Goal: Information Seeking & Learning: Find contact information

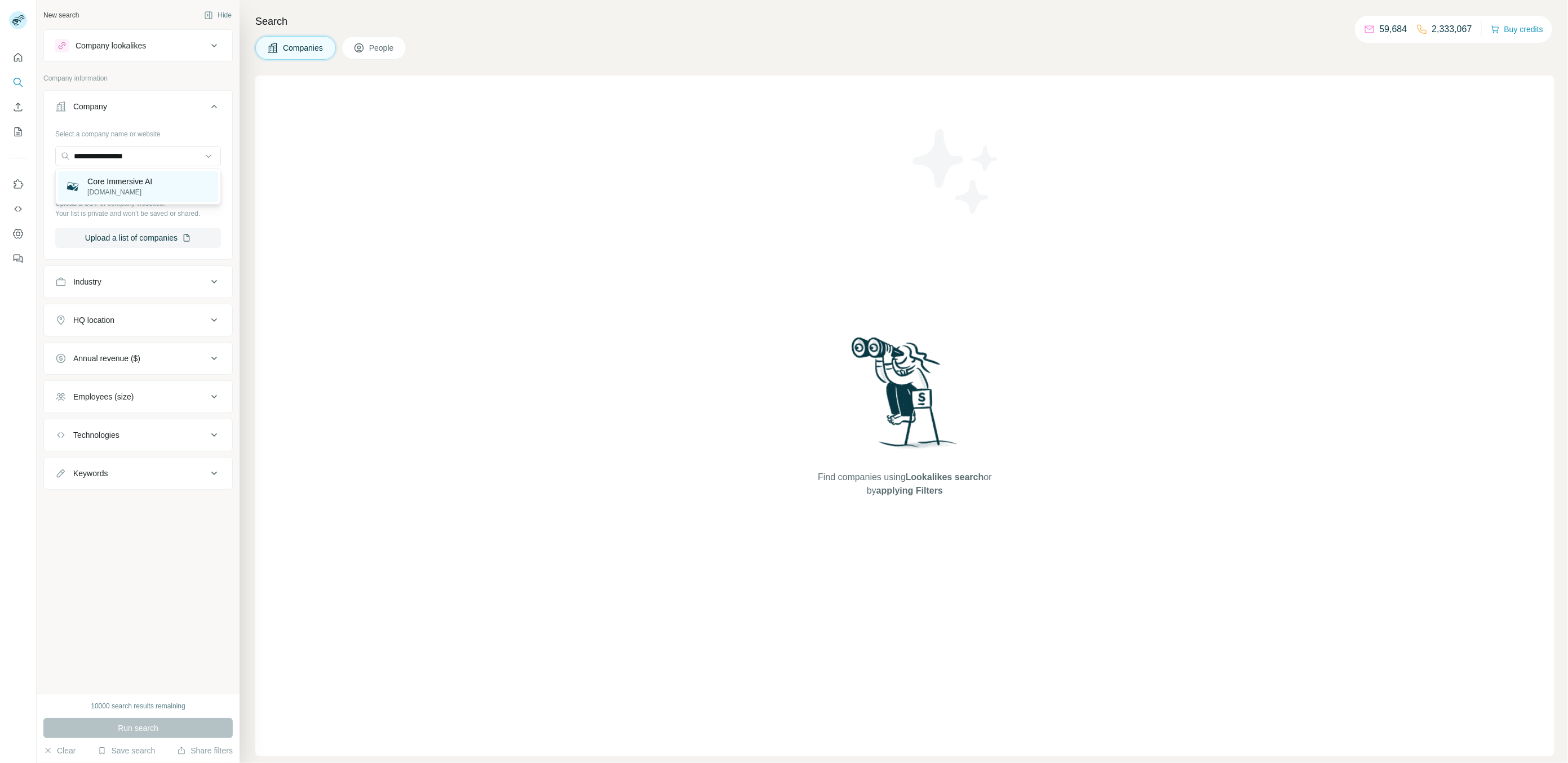
type input "**********"
click at [171, 174] on div "Core Immersive AI [DOMAIN_NAME]" at bounding box center [138, 186] width 160 height 30
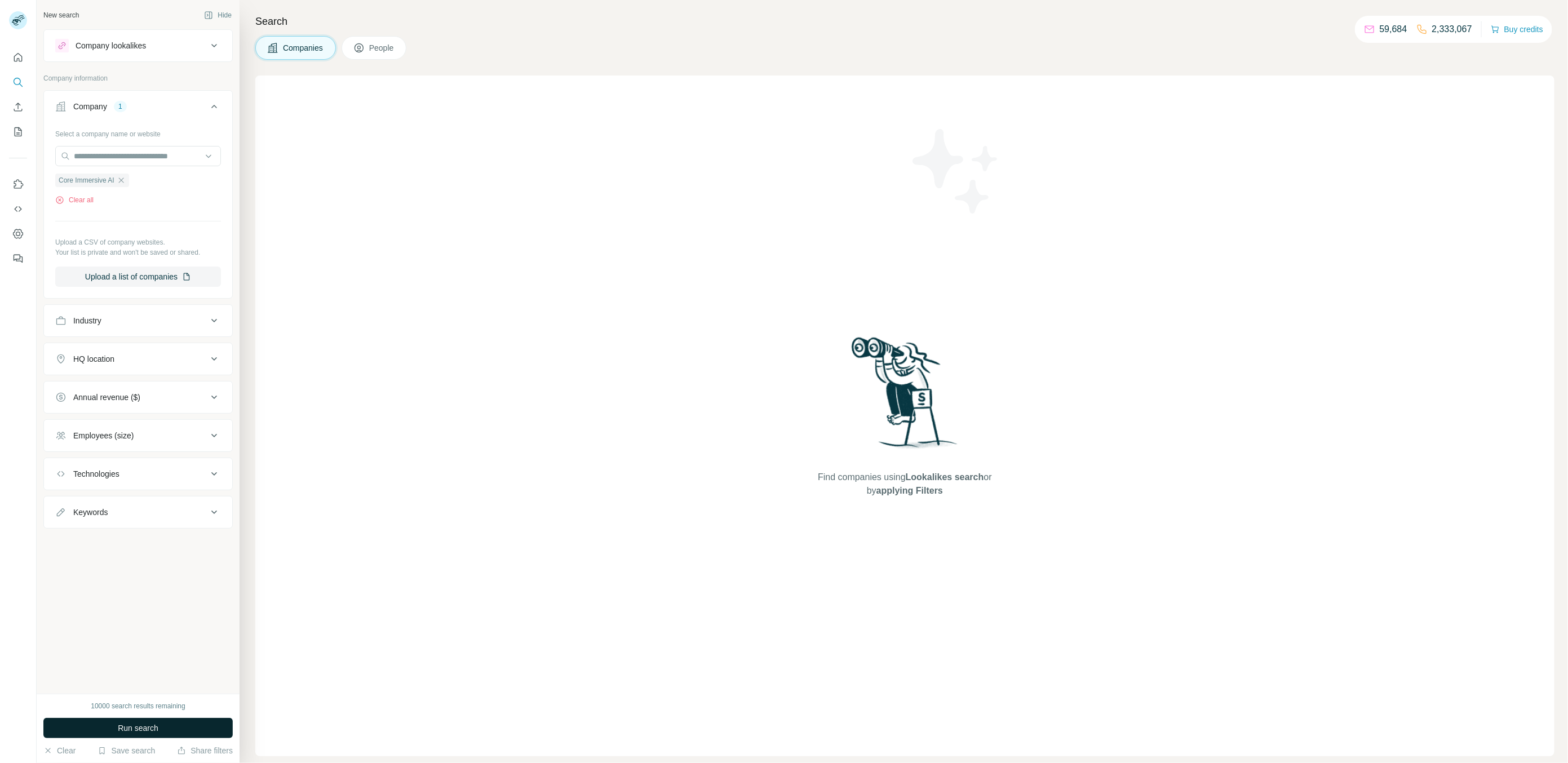
click at [219, 725] on button "Run search" at bounding box center [138, 728] width 189 height 20
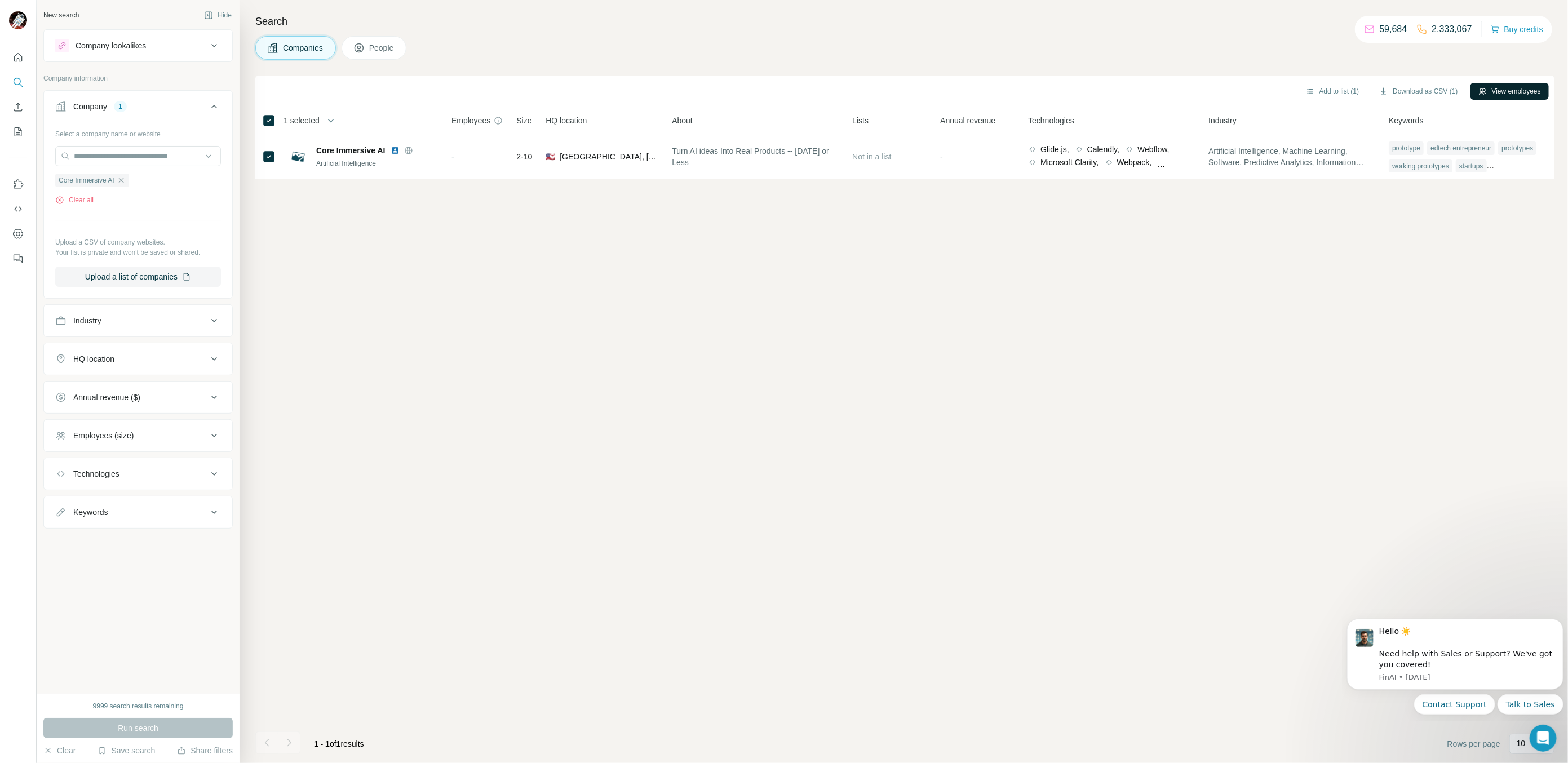
click at [1512, 87] on button "View employees" at bounding box center [1510, 91] width 79 height 17
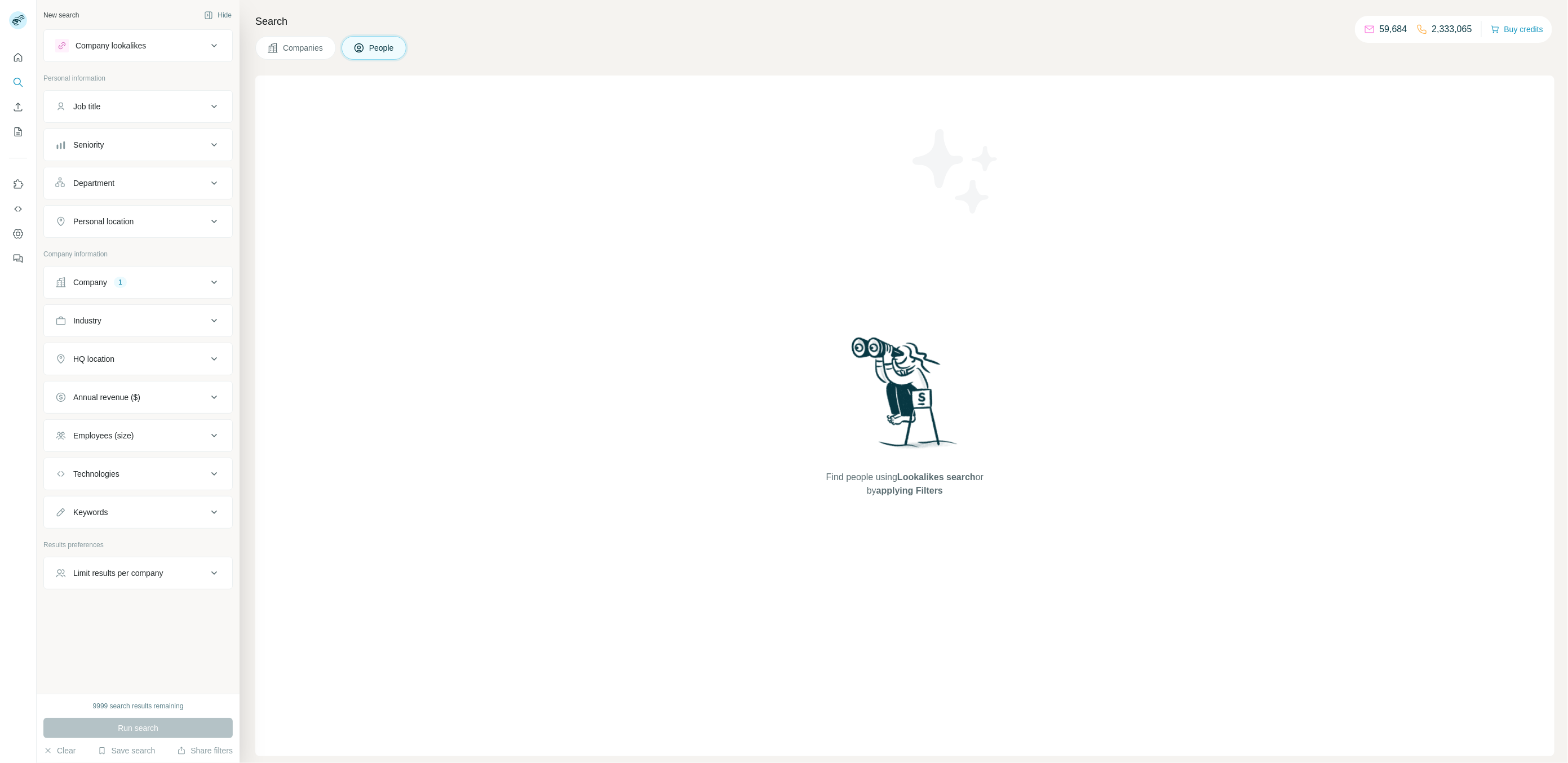
click at [149, 96] on button "Job title" at bounding box center [138, 106] width 188 height 27
click at [109, 110] on div "Job title" at bounding box center [131, 106] width 152 height 12
click at [130, 55] on button "Company lookalikes" at bounding box center [138, 46] width 188 height 27
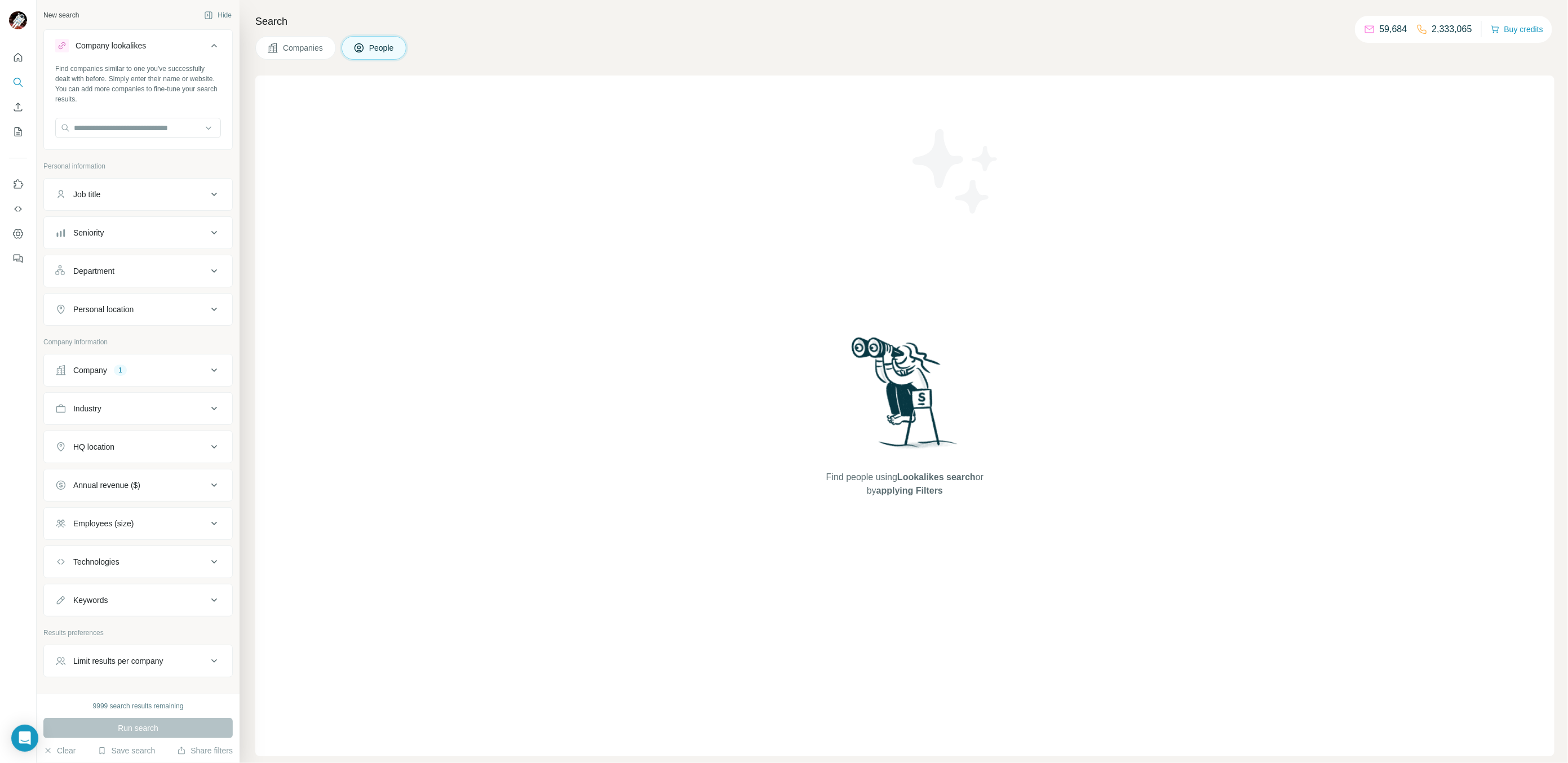
click at [130, 55] on button "Company lookalikes" at bounding box center [138, 48] width 188 height 32
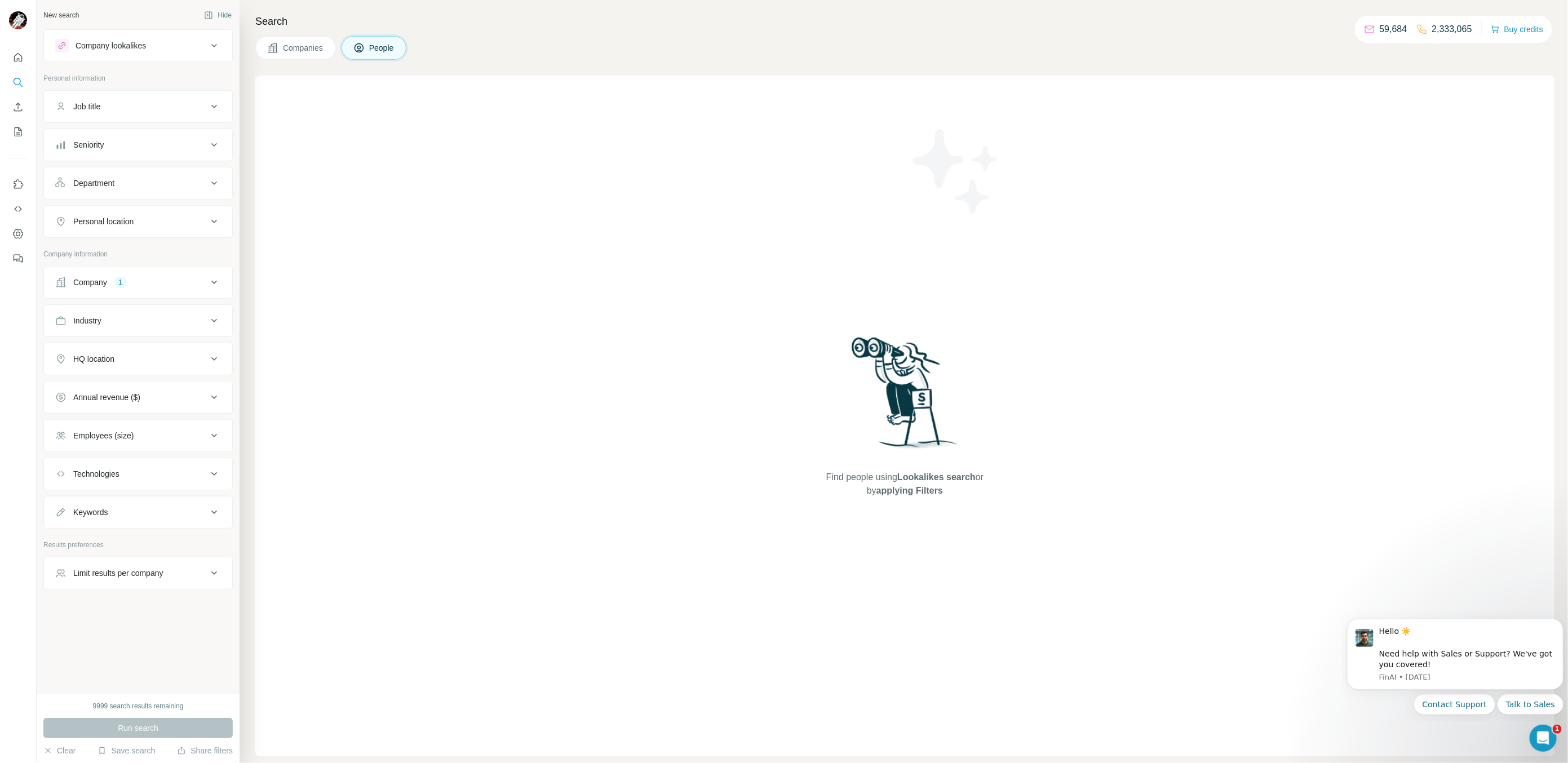
click at [125, 288] on div "Company 1" at bounding box center [131, 282] width 152 height 12
click at [130, 336] on input "text" at bounding box center [138, 332] width 166 height 20
click at [200, 310] on div "Select a company name or website" at bounding box center [138, 308] width 166 height 15
click at [80, 358] on span "Core Immersive AI" at bounding box center [86, 356] width 56 height 10
click at [95, 360] on span "Core Immersive AI" at bounding box center [86, 356] width 56 height 10
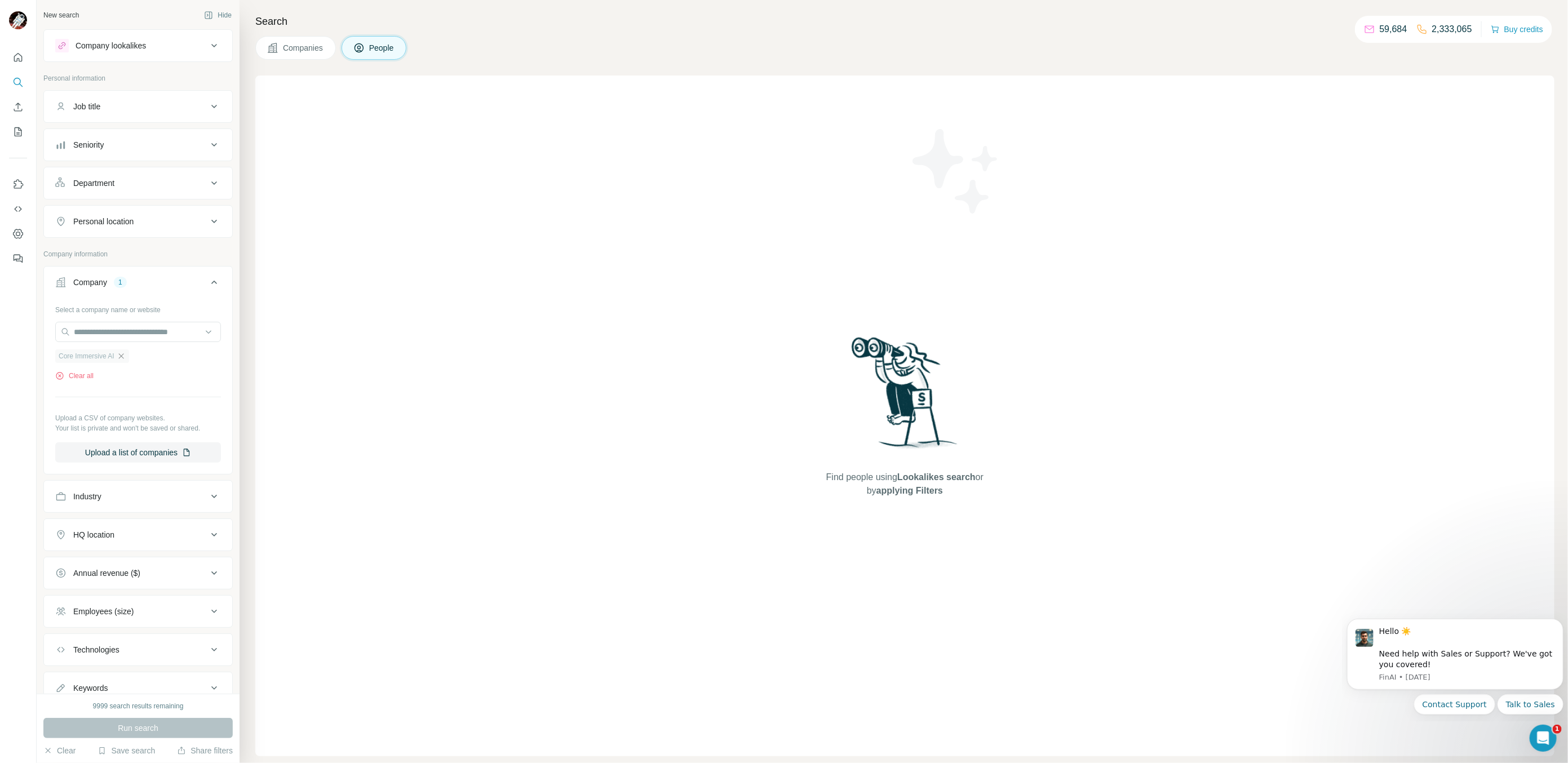
click at [122, 358] on icon "button" at bounding box center [121, 356] width 9 height 9
click at [117, 336] on input "text" at bounding box center [138, 332] width 166 height 20
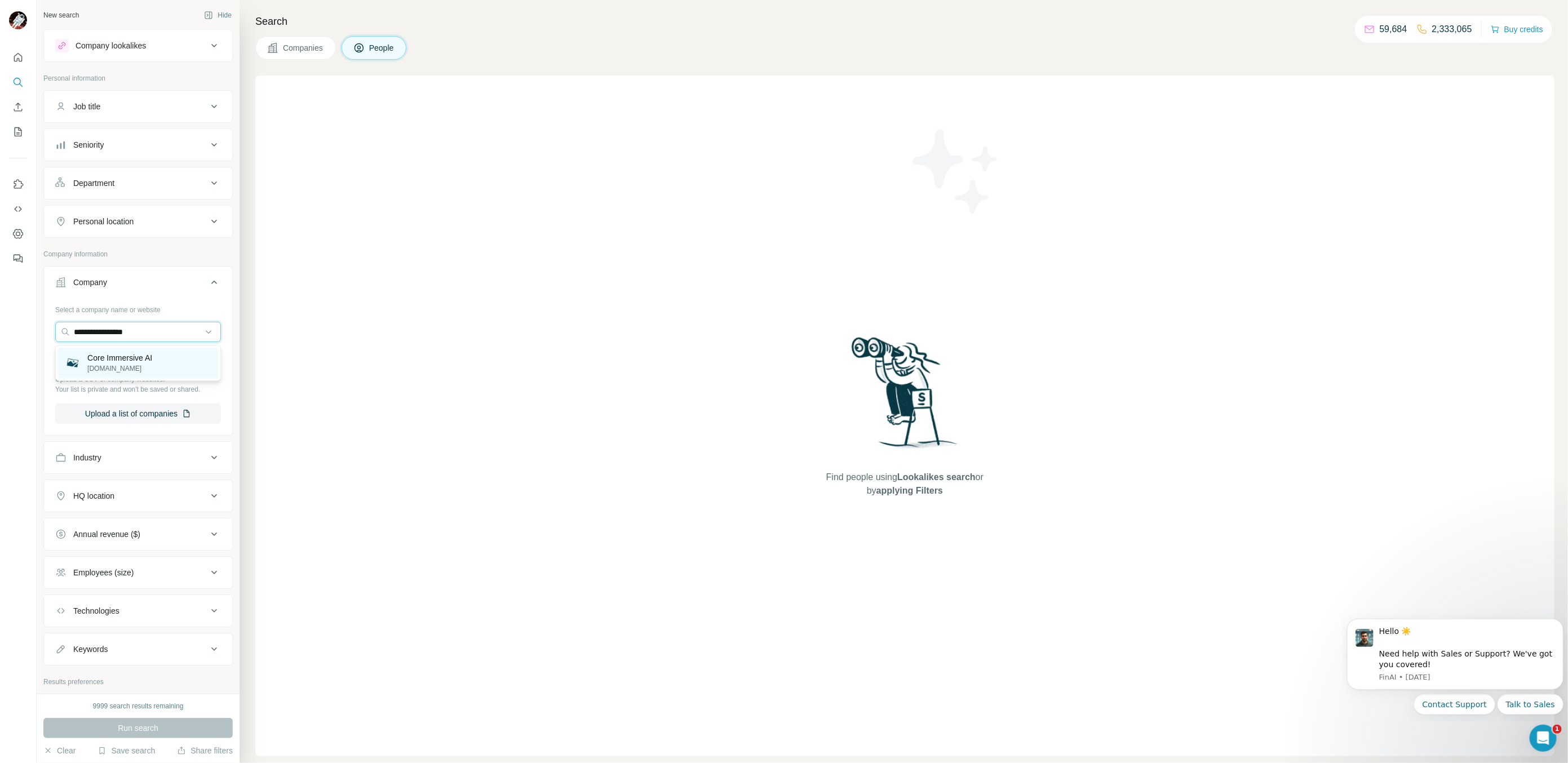
type input "**********"
click at [152, 357] on p "Core Immersive AI" at bounding box center [120, 358] width 65 height 12
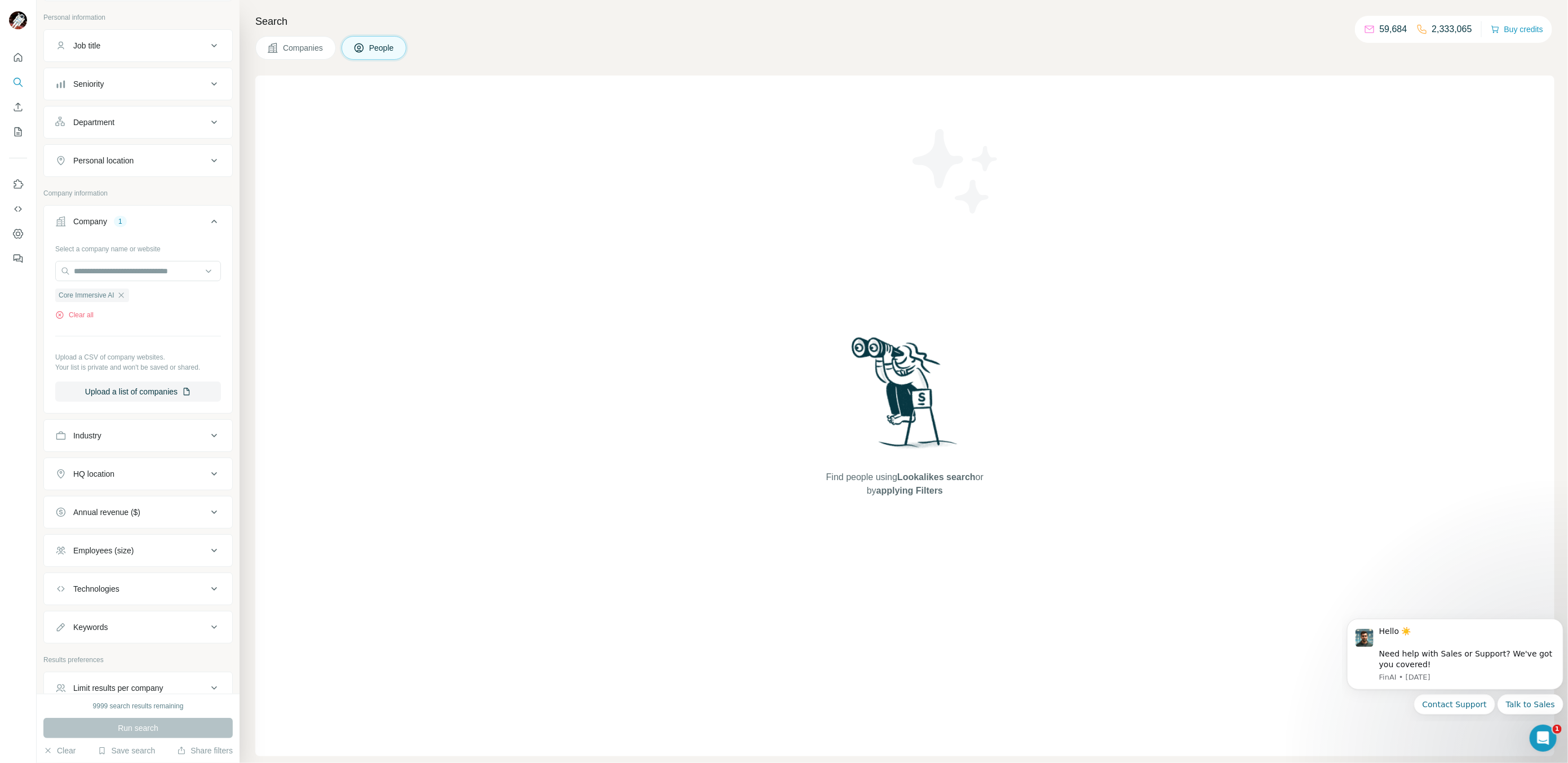
scroll to position [51, 0]
click at [148, 291] on input "text" at bounding box center [138, 280] width 166 height 20
click at [122, 355] on div "Select a company name or website Core Immersive AI Clear all Upload a CSV of co…" at bounding box center [138, 330] width 166 height 162
click at [128, 308] on div "Core Immersive AI" at bounding box center [92, 305] width 74 height 13
click at [121, 309] on icon "button" at bounding box center [121, 305] width 9 height 9
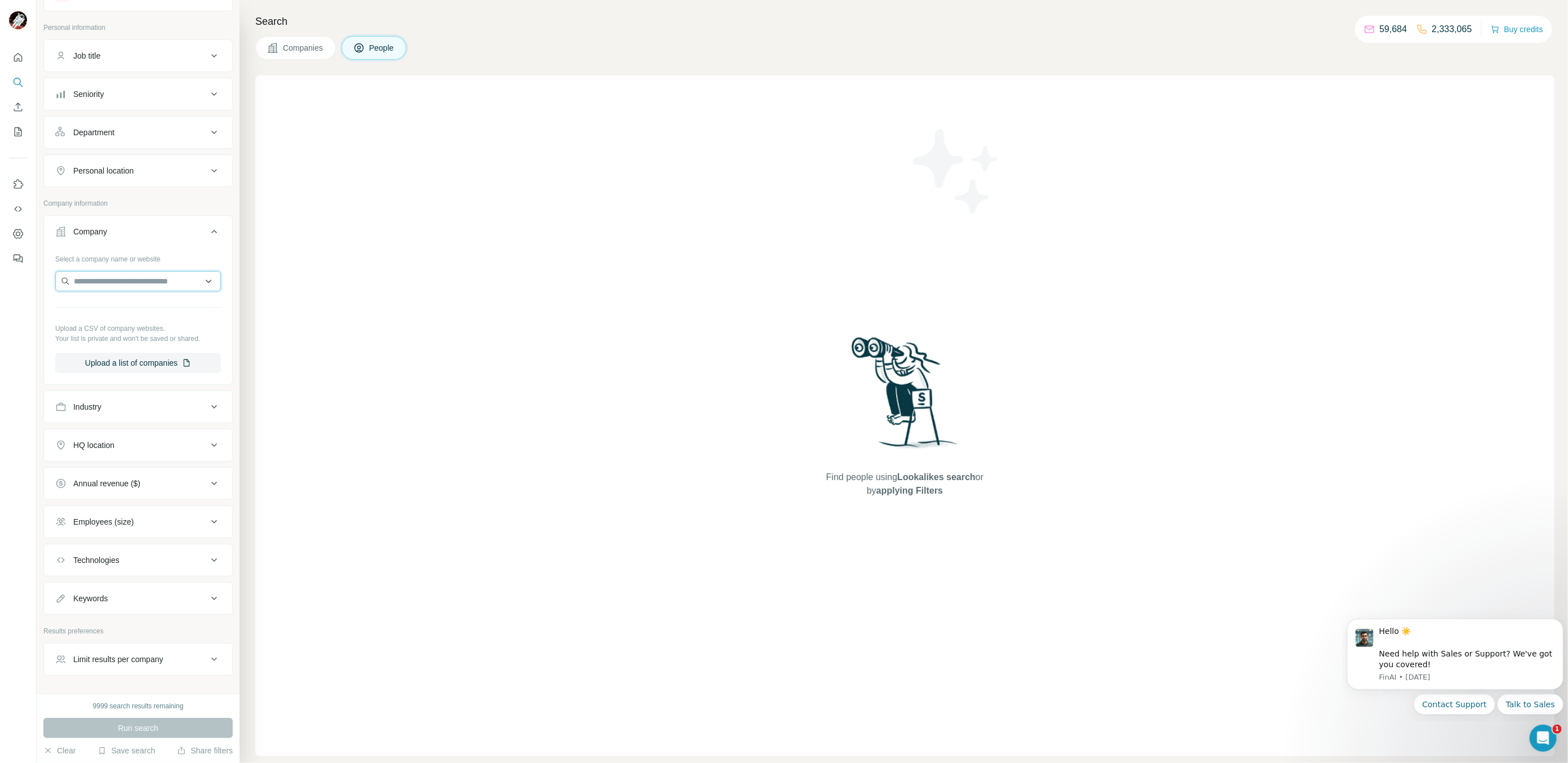
click at [120, 291] on input "text" at bounding box center [138, 280] width 166 height 20
paste input "**********"
drag, startPoint x: 131, startPoint y: 287, endPoint x: 209, endPoint y: 300, distance: 79.1
click at [209, 300] on body "**********" at bounding box center [784, 423] width 1568 height 848
type input "**********"
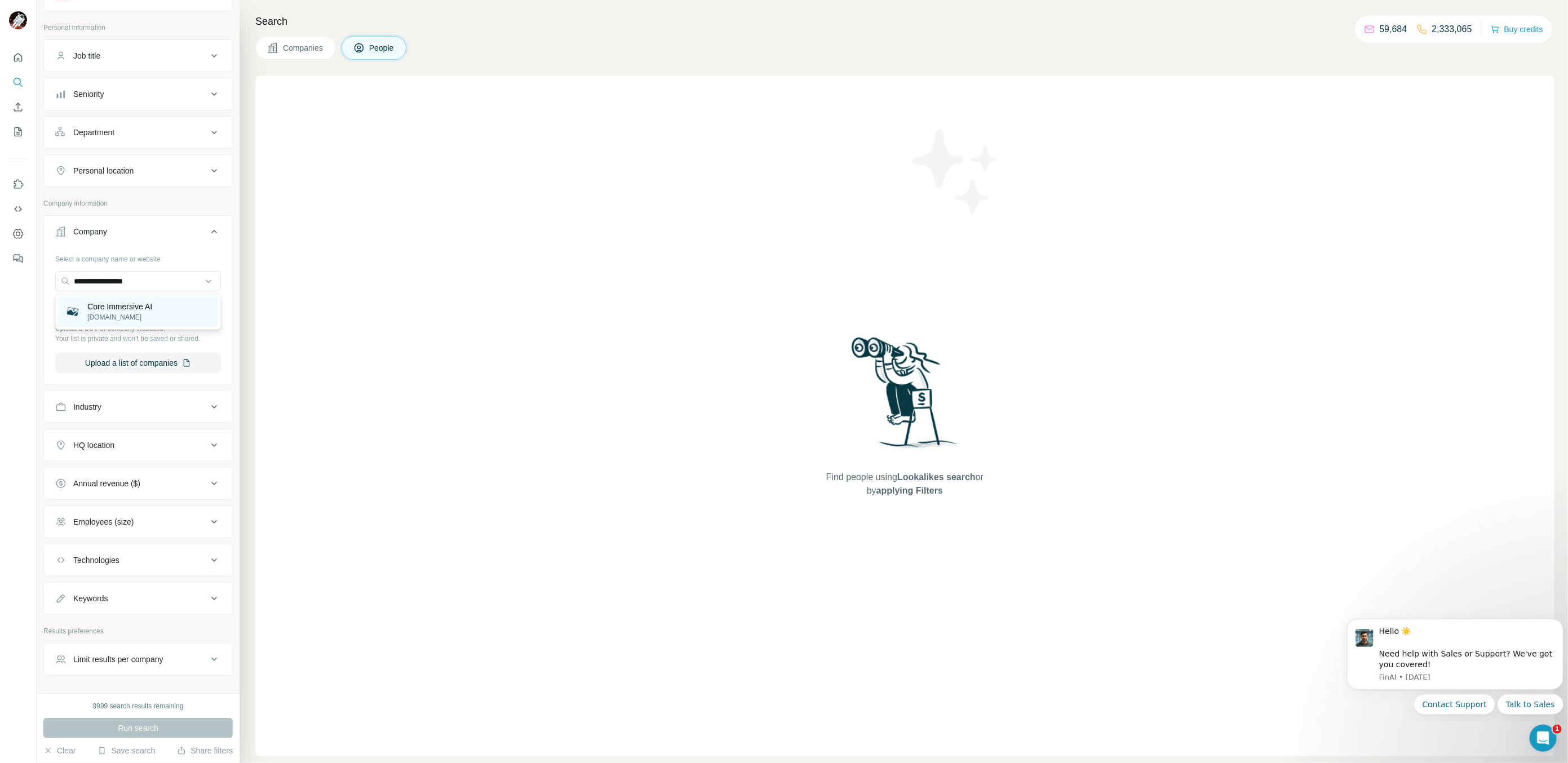
click at [170, 308] on div "Core Immersive AI coreimmersive.com" at bounding box center [138, 312] width 160 height 30
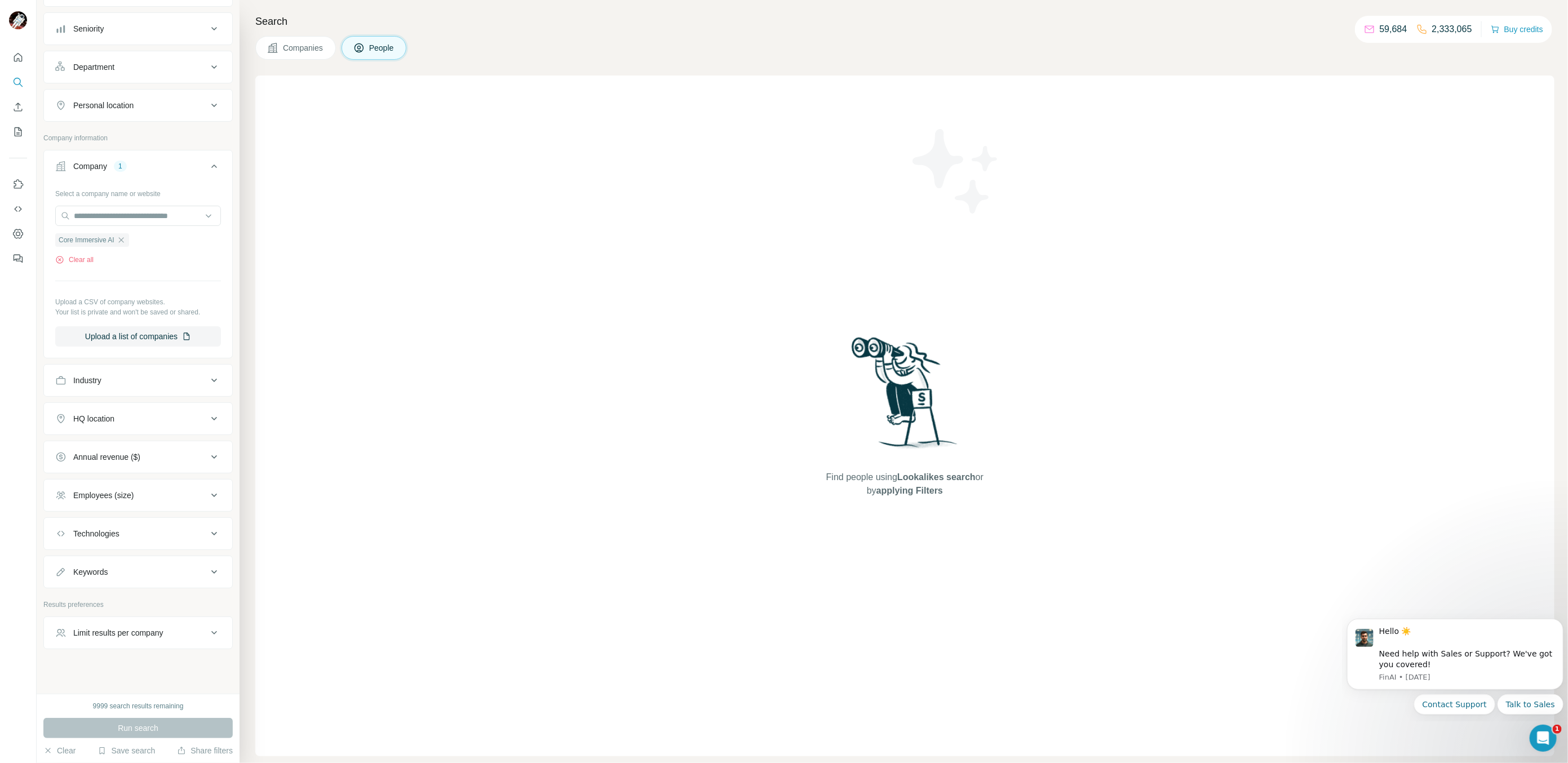
scroll to position [124, 0]
click at [125, 232] on icon "button" at bounding box center [121, 232] width 9 height 9
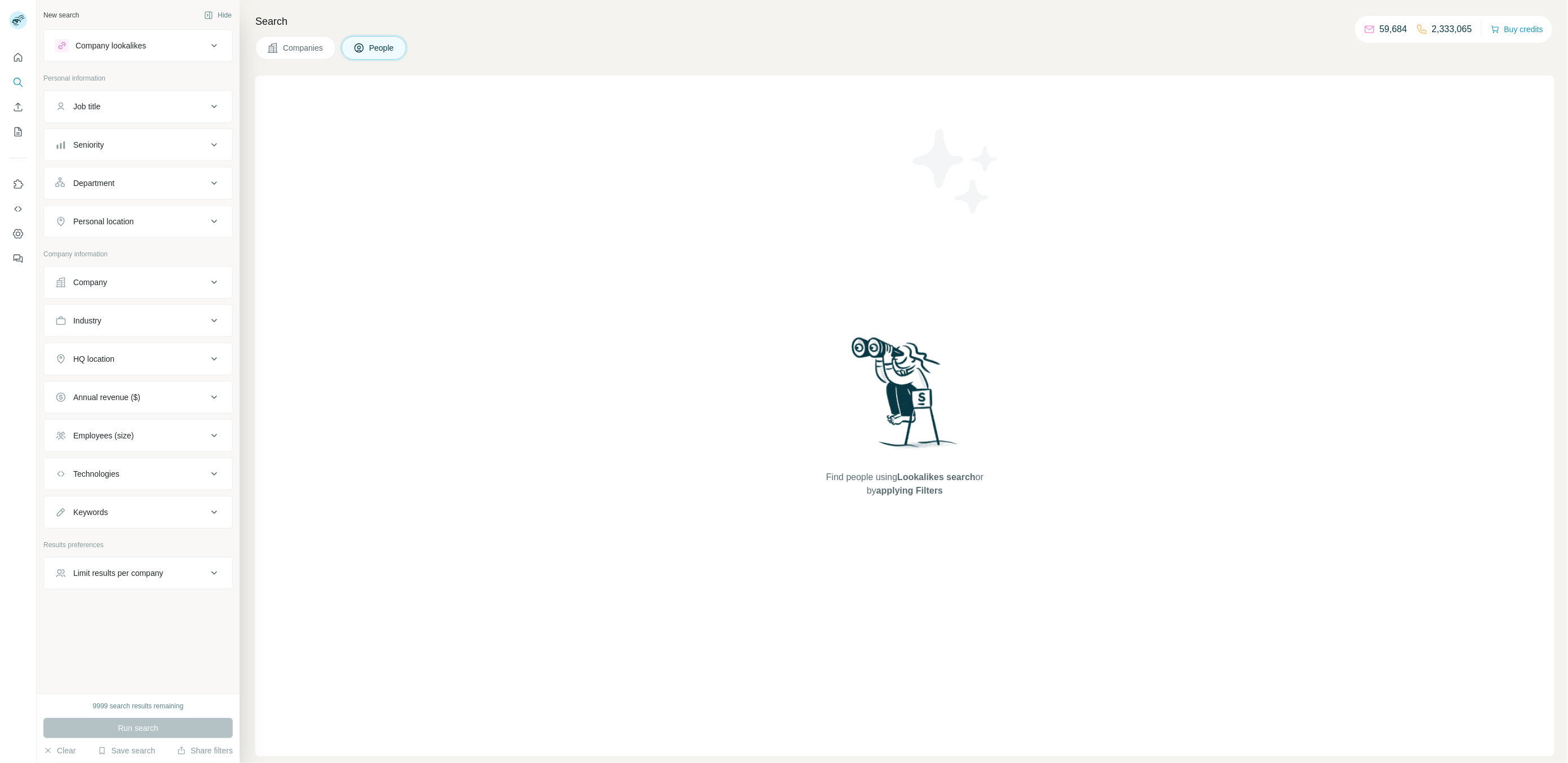
click at [114, 285] on div "Company" at bounding box center [131, 282] width 152 height 12
click at [118, 332] on input "text" at bounding box center [138, 332] width 166 height 20
paste input "**********"
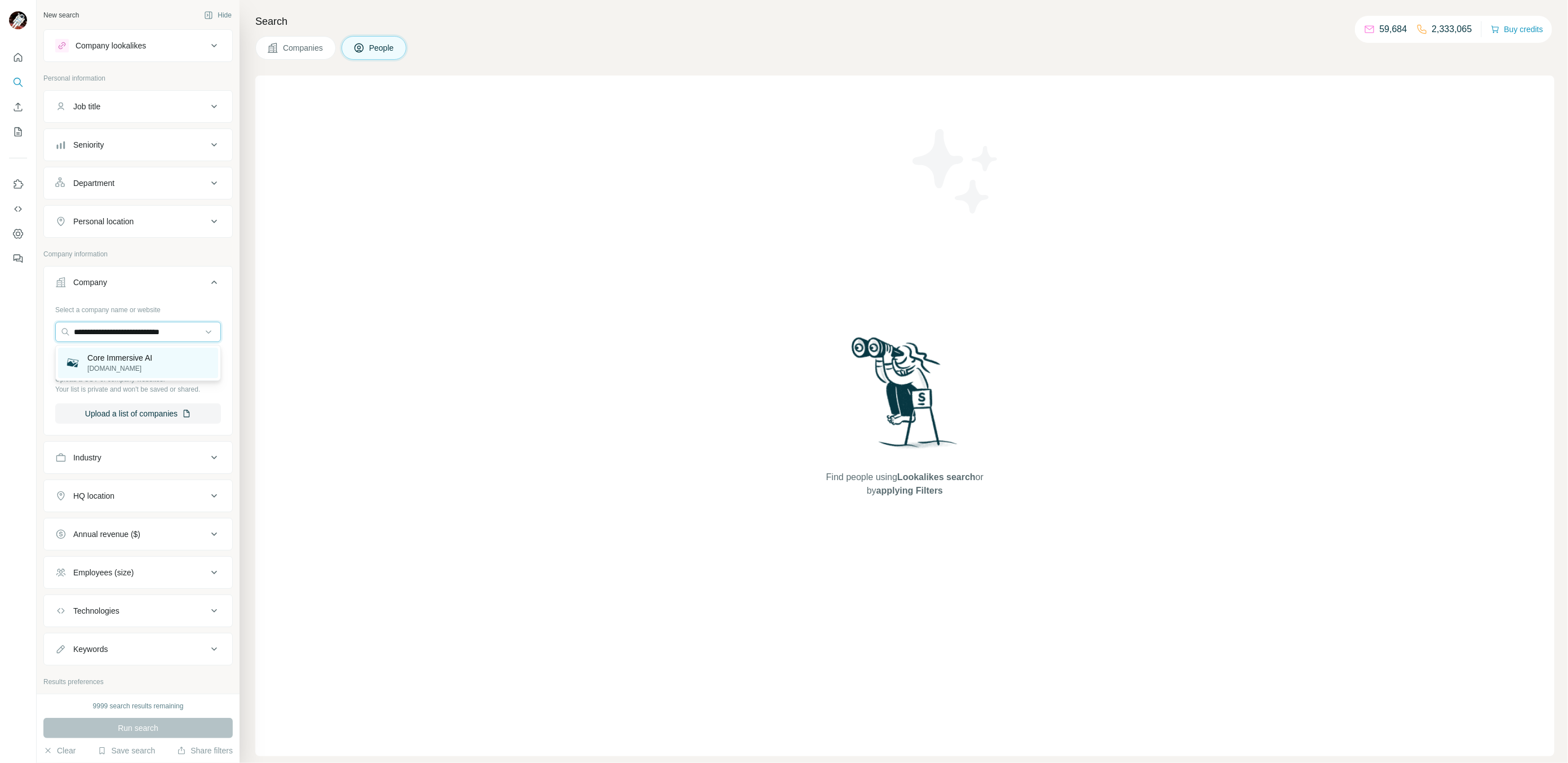
type input "**********"
click at [134, 365] on p "[DOMAIN_NAME]" at bounding box center [120, 368] width 65 height 10
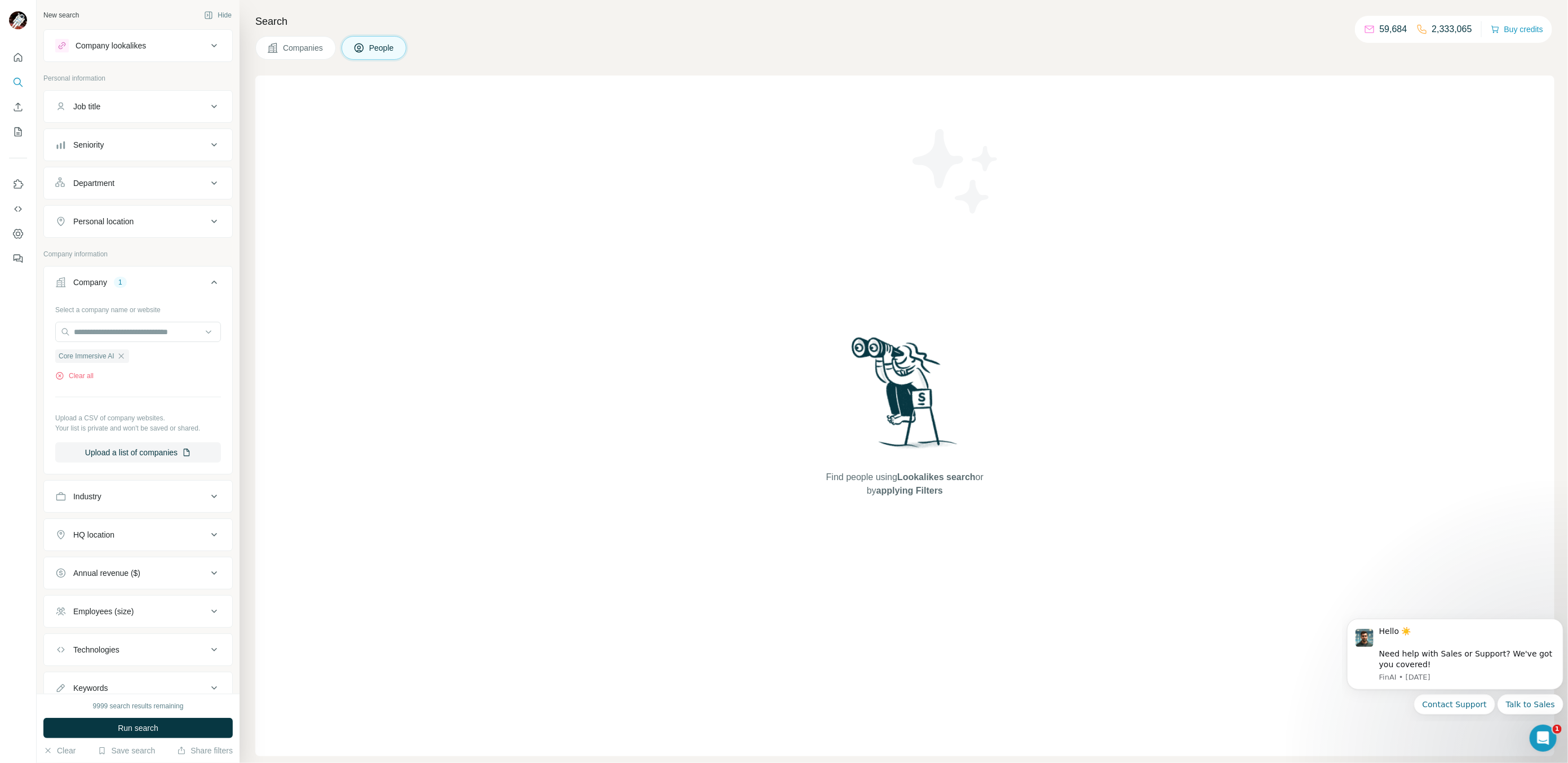
click at [193, 739] on div "9999 search results remaining Run search Clear Save search Share filters" at bounding box center [138, 728] width 203 height 69
click at [198, 726] on button "Run search" at bounding box center [138, 728] width 189 height 20
click at [125, 356] on icon "button" at bounding box center [121, 356] width 9 height 9
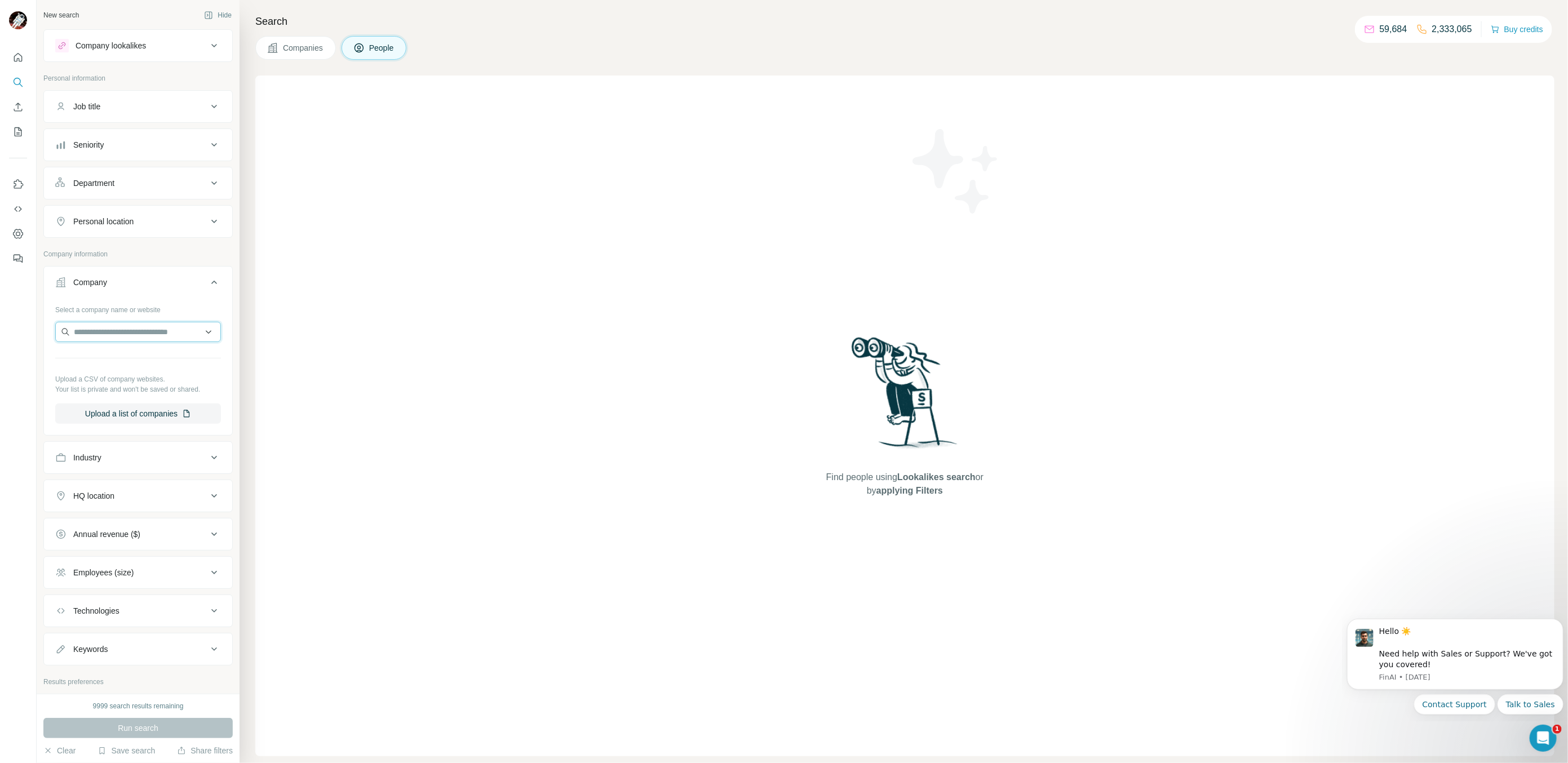
click at [122, 332] on input "text" at bounding box center [138, 332] width 166 height 20
type input "**********"
click at [124, 364] on p "coreimmersive.com" at bounding box center [120, 368] width 65 height 10
click at [315, 54] on button "Companies" at bounding box center [295, 47] width 80 height 24
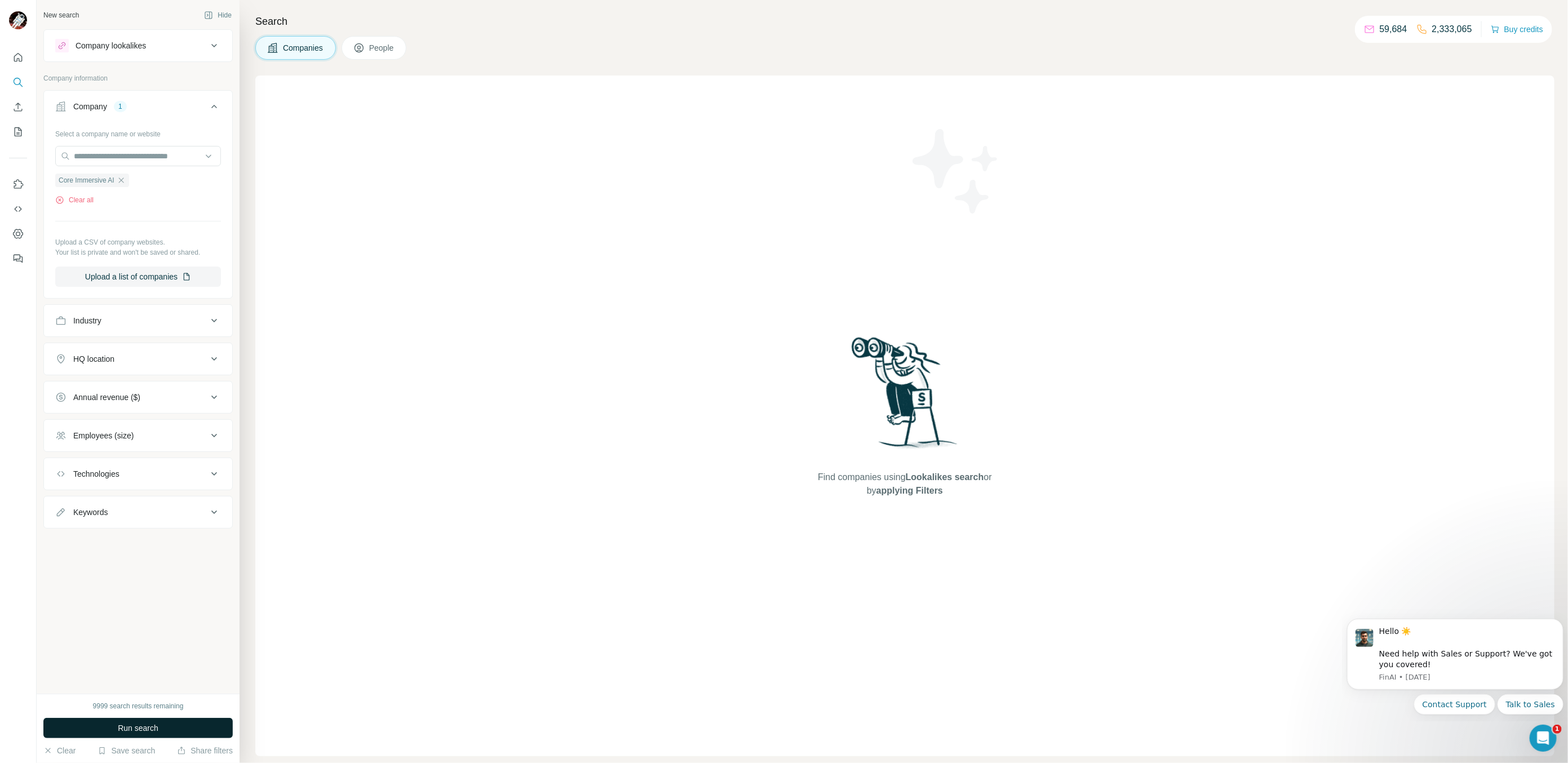
click at [122, 727] on span "Run search" at bounding box center [138, 728] width 41 height 12
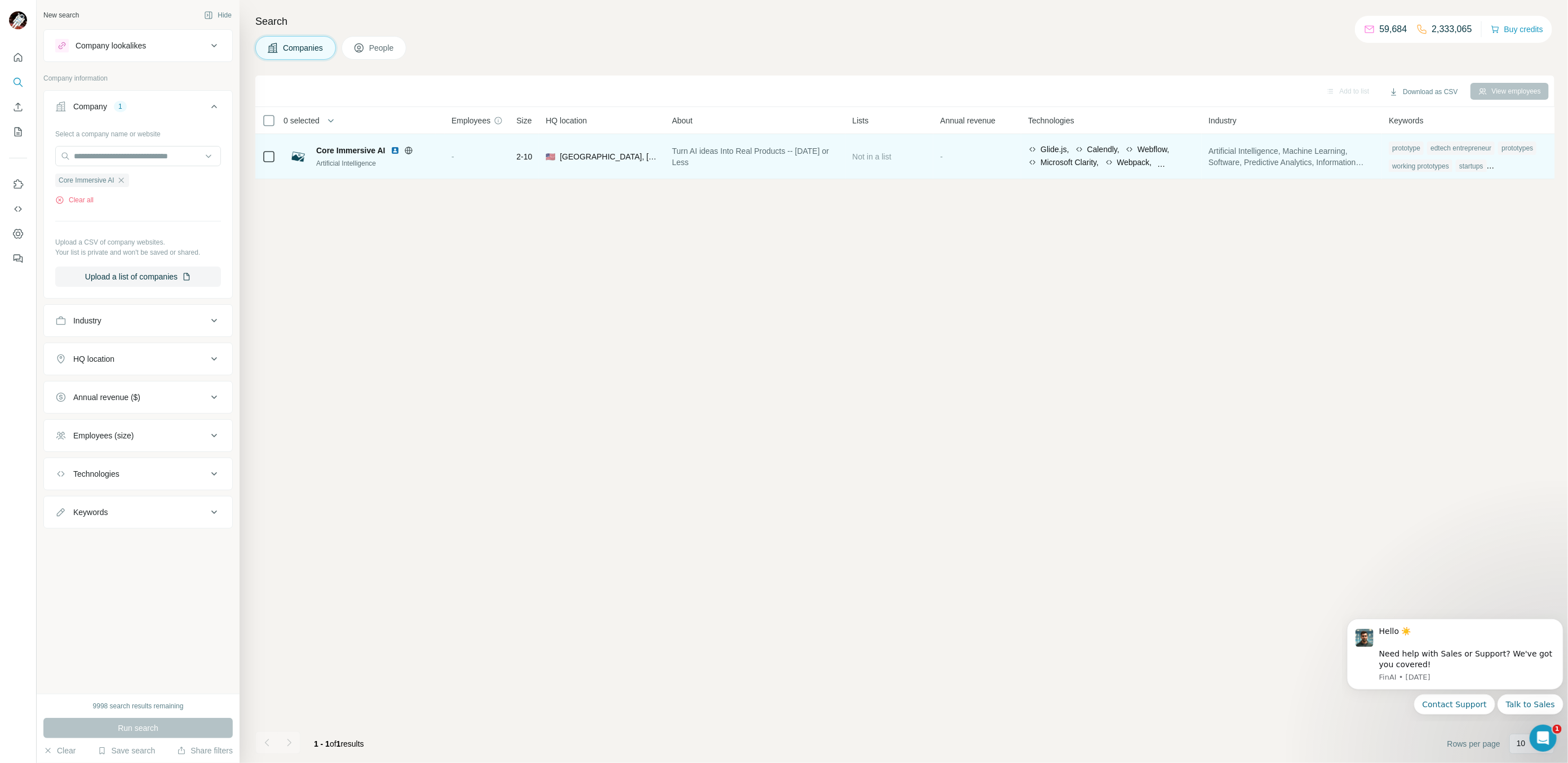
click at [1070, 167] on div "Glide.js, Calendly, Webflow, Microsoft Clarity, Webpack, Next.js, Stackbit, Qui…" at bounding box center [1111, 156] width 167 height 26
drag, startPoint x: 1063, startPoint y: 176, endPoint x: 1161, endPoint y: 166, distance: 98.5
click at [1161, 166] on td "Glide.js, Calendly, Webflow, Microsoft Clarity, Webpack, Next.js, Stackbit, Qui…" at bounding box center [1111, 156] width 180 height 45
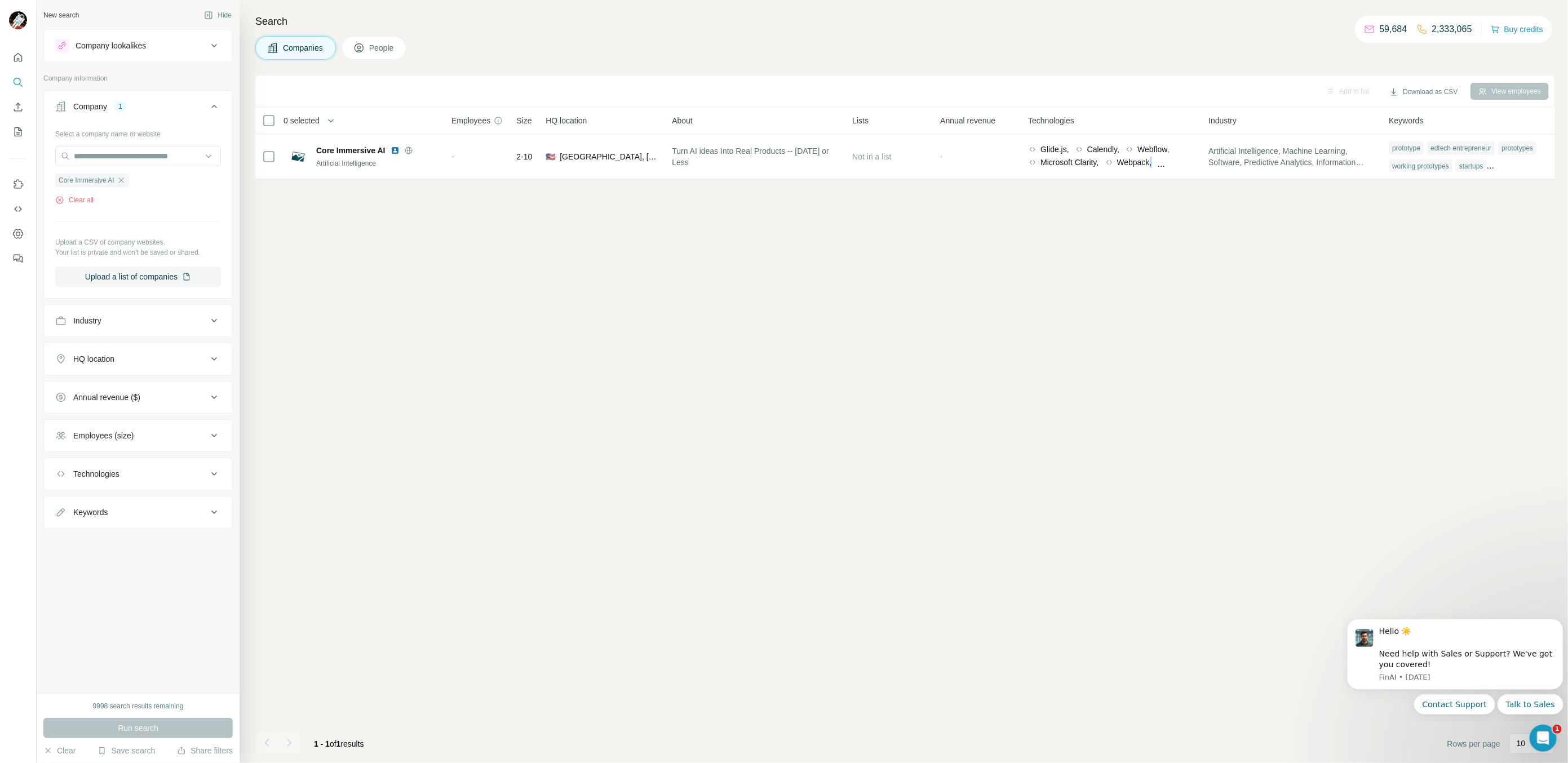
scroll to position [0, 11]
click at [489, 122] on icon at bounding box center [490, 120] width 9 height 9
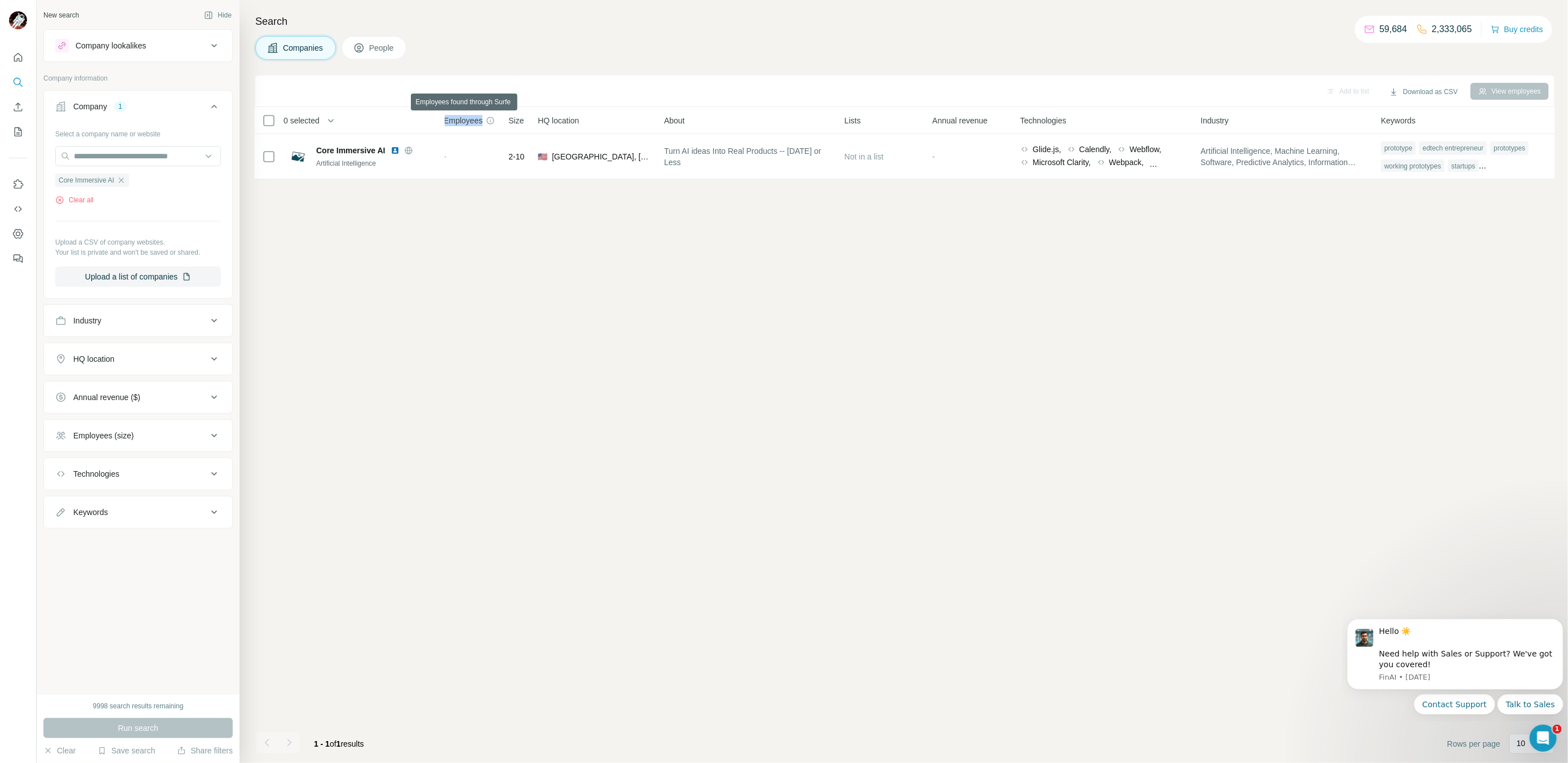
click at [489, 122] on icon at bounding box center [490, 120] width 9 height 9
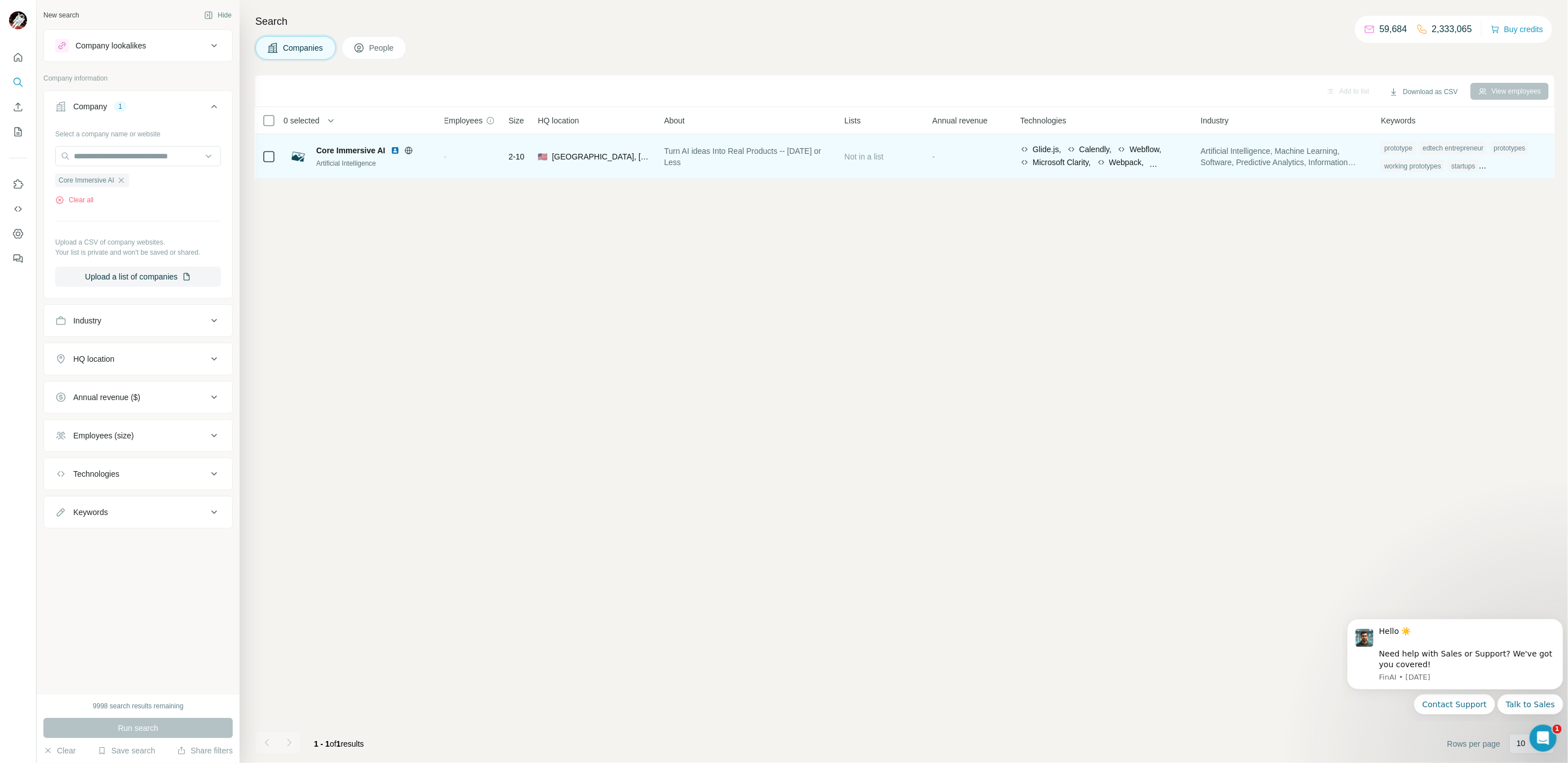
click at [711, 161] on span "Turn AI ideas Into Real Products -- In 30 Days or Less" at bounding box center [747, 156] width 167 height 23
click at [395, 152] on img at bounding box center [395, 150] width 9 height 9
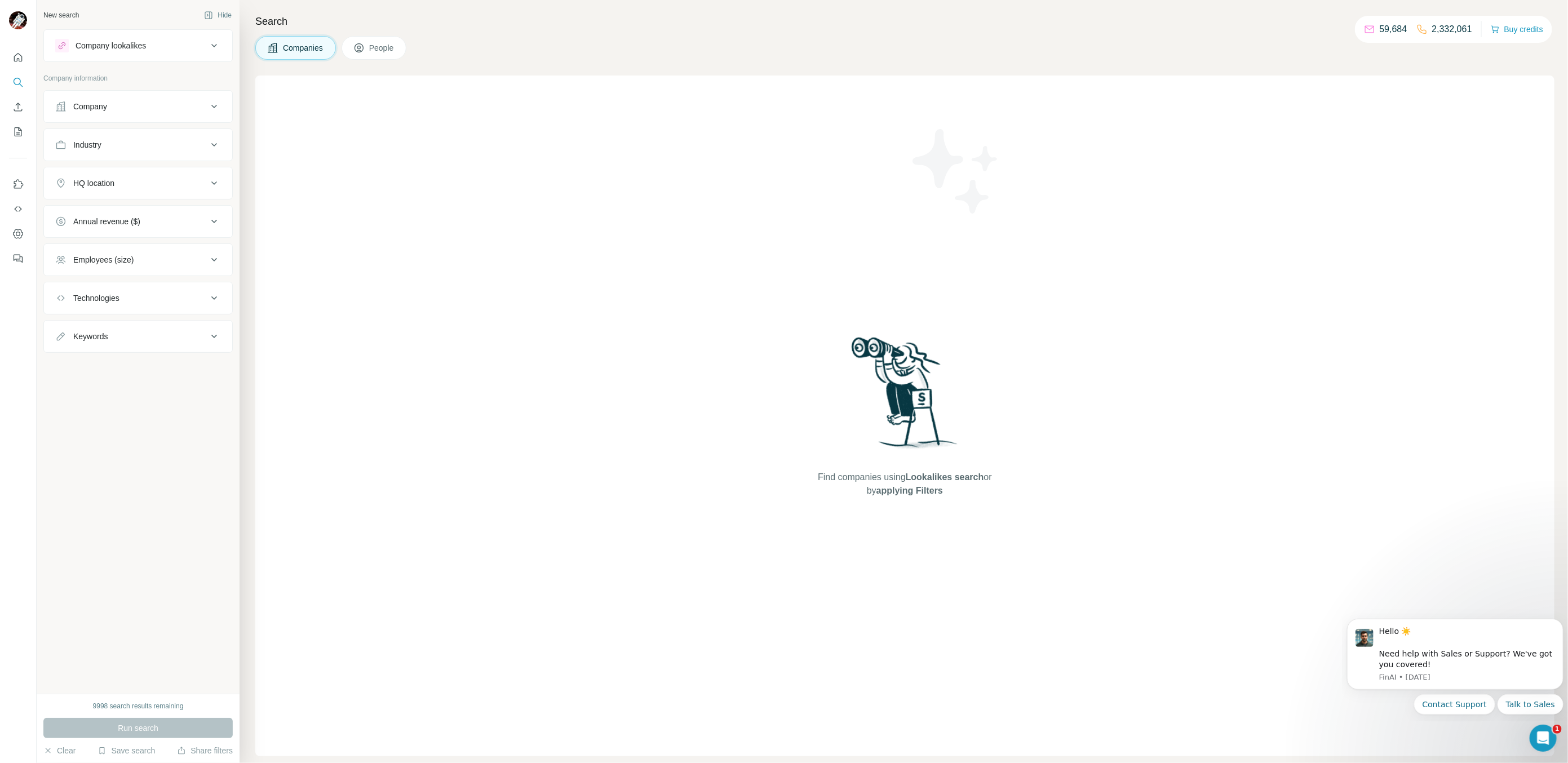
click at [186, 102] on div "Company" at bounding box center [131, 106] width 152 height 12
click at [118, 145] on div "Select a company name or website Upload a CSV of company websites. Your list is…" at bounding box center [138, 186] width 166 height 124
click at [117, 152] on input "text" at bounding box center [138, 156] width 166 height 20
paste input "**********"
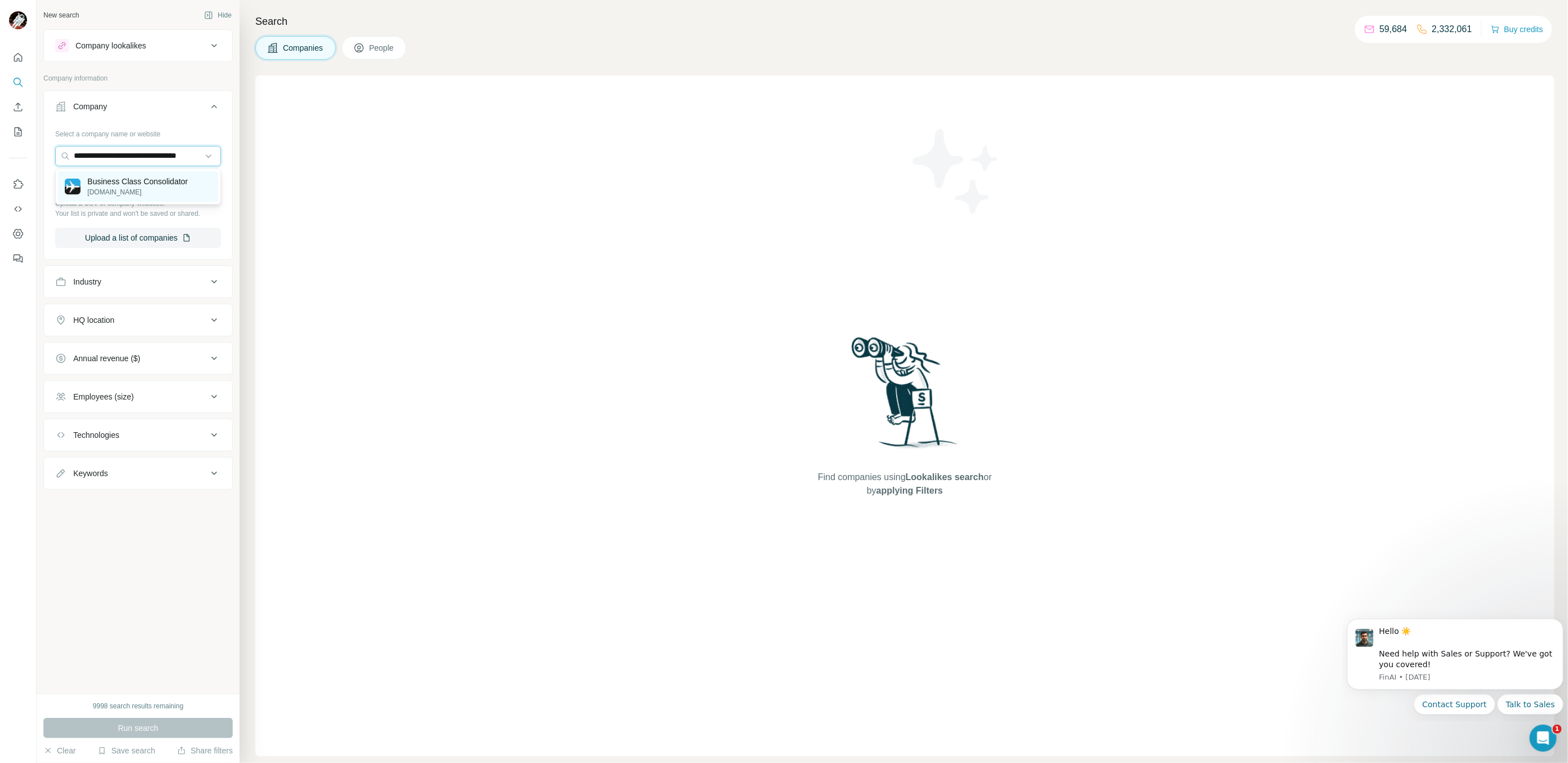
type input "**********"
click at [166, 179] on p "Business Class Consolidator" at bounding box center [138, 181] width 100 height 12
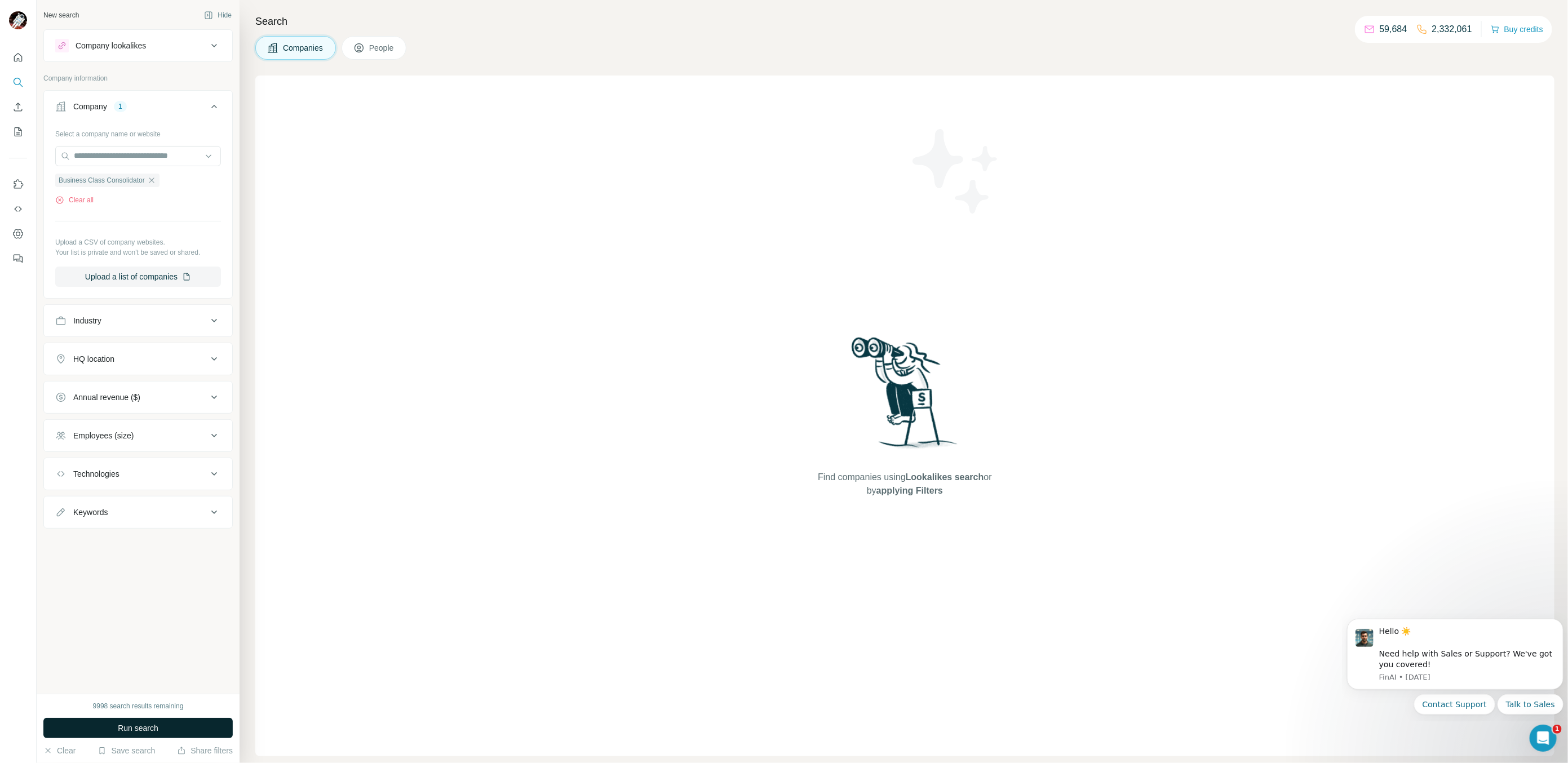
click at [203, 731] on button "Run search" at bounding box center [138, 728] width 189 height 20
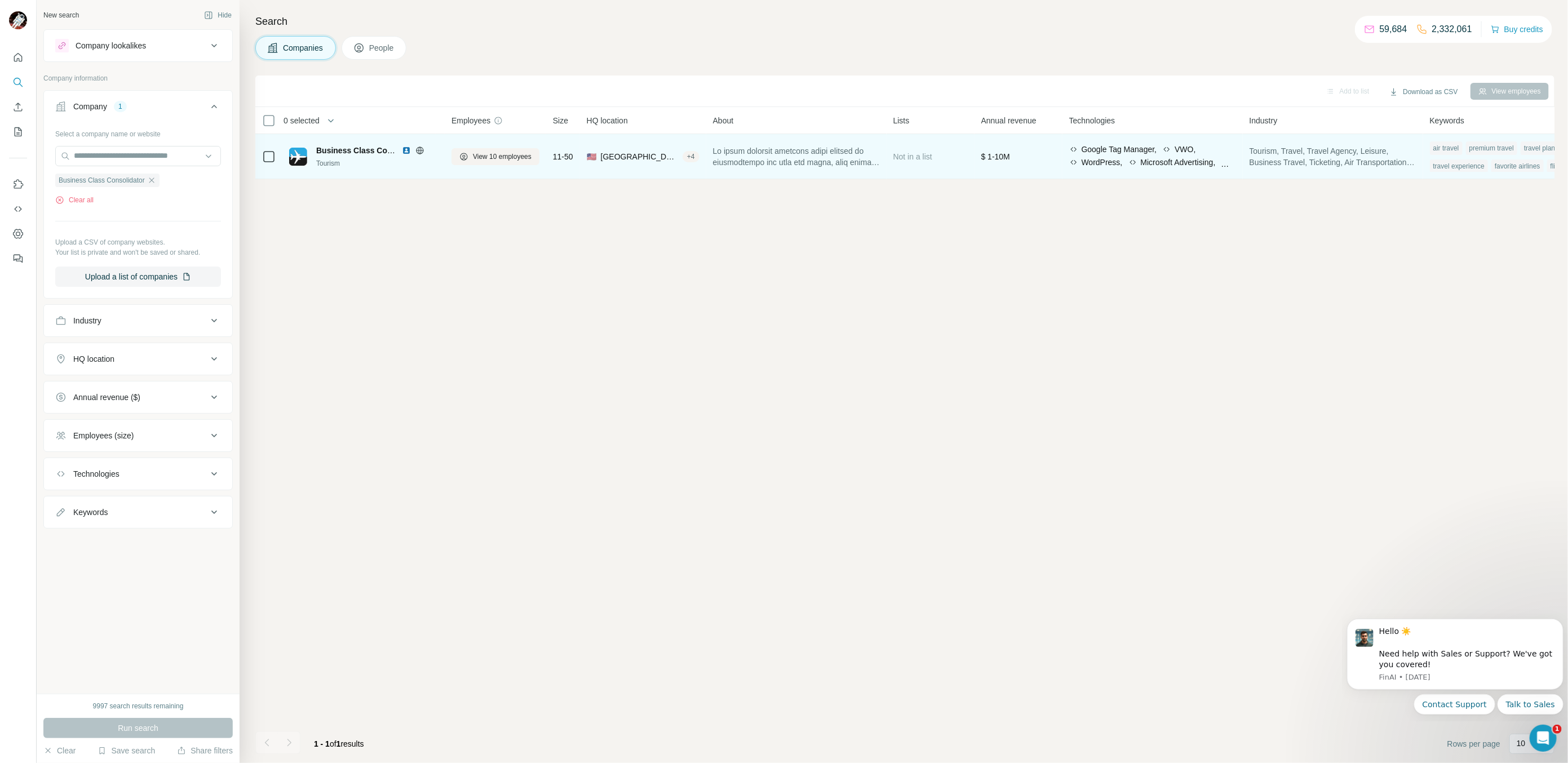
click at [266, 146] on div at bounding box center [269, 156] width 13 height 31
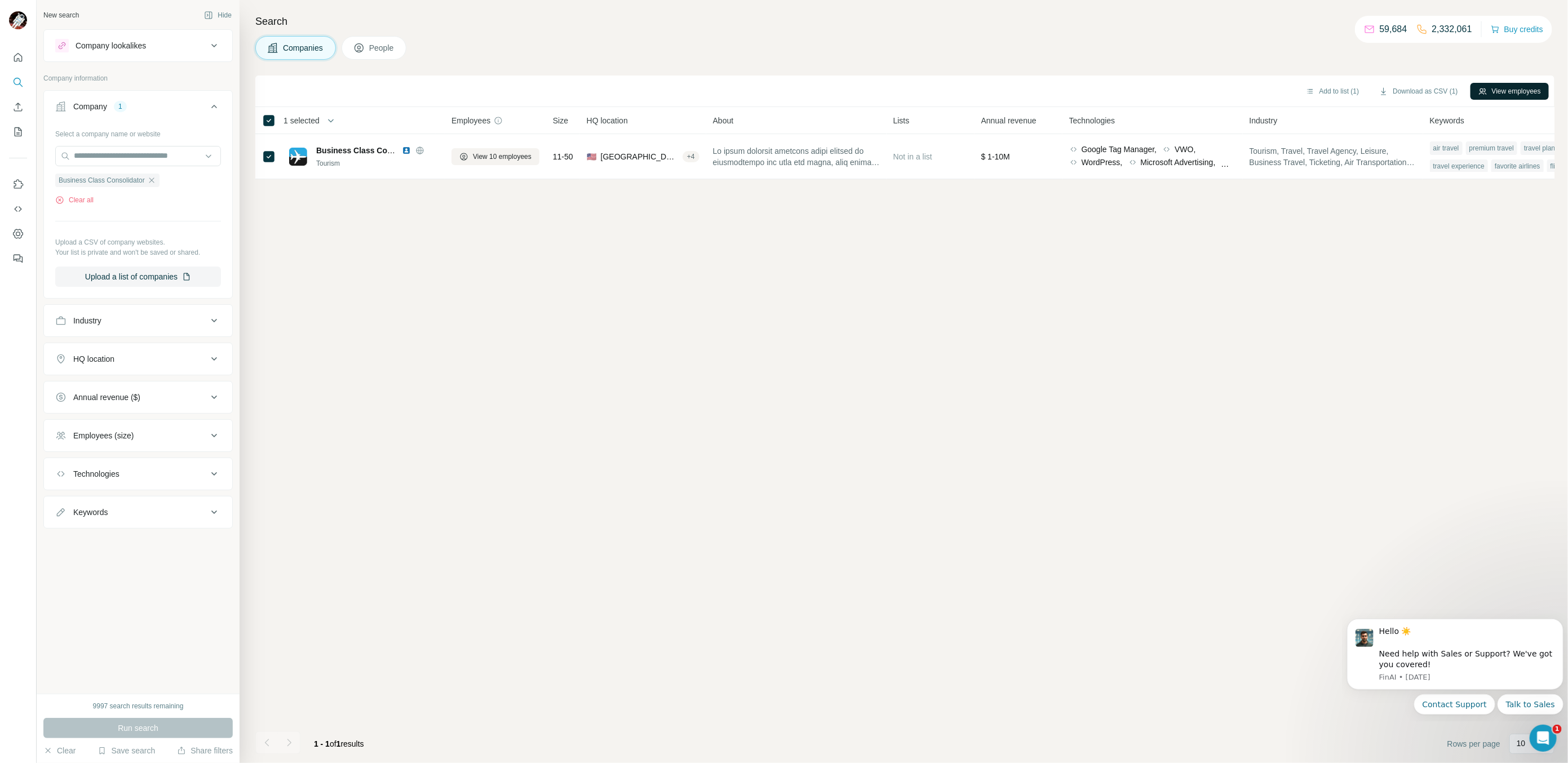
click at [1492, 95] on button "View employees" at bounding box center [1510, 91] width 79 height 17
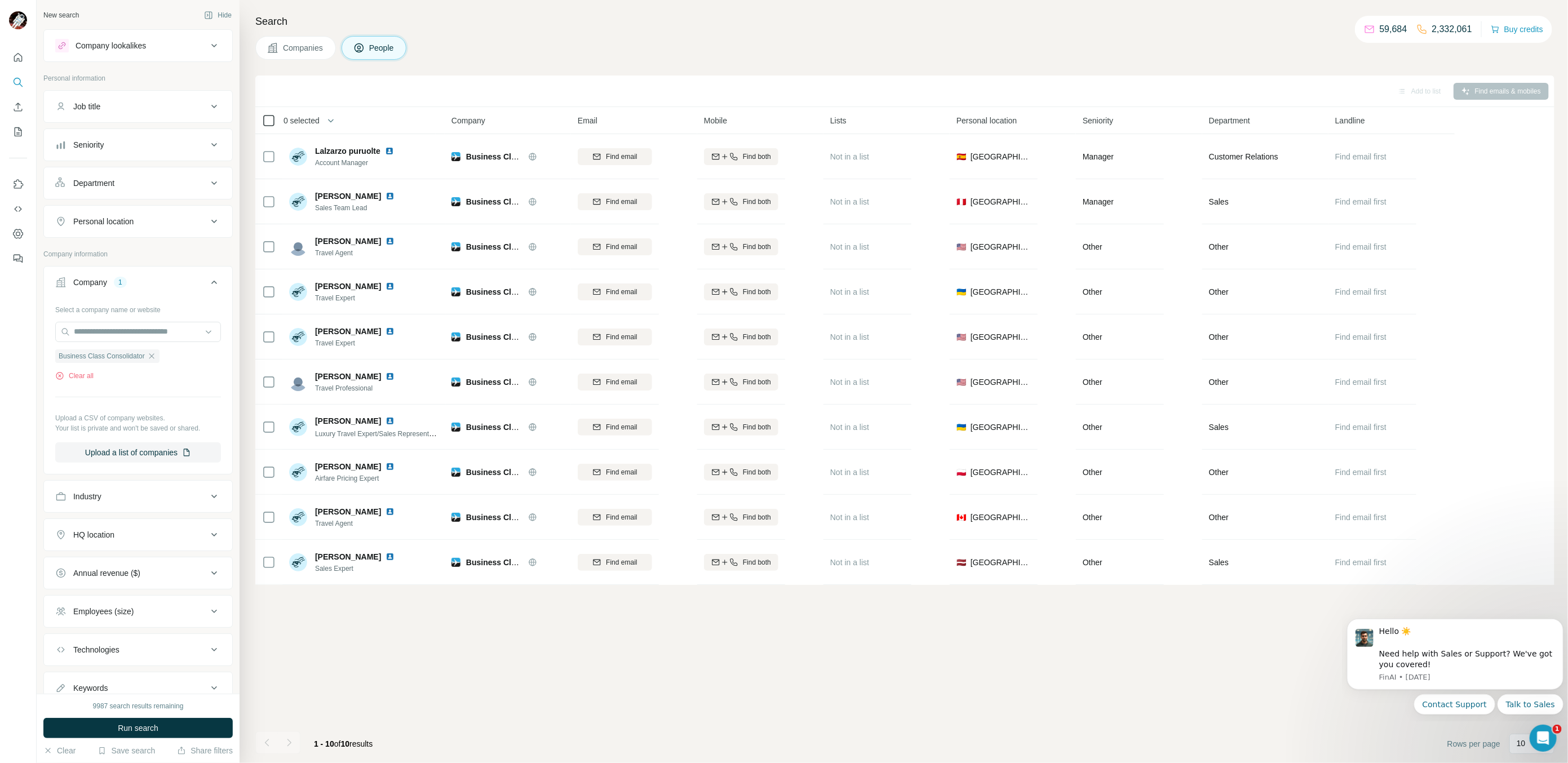
click at [270, 126] on icon at bounding box center [269, 120] width 13 height 13
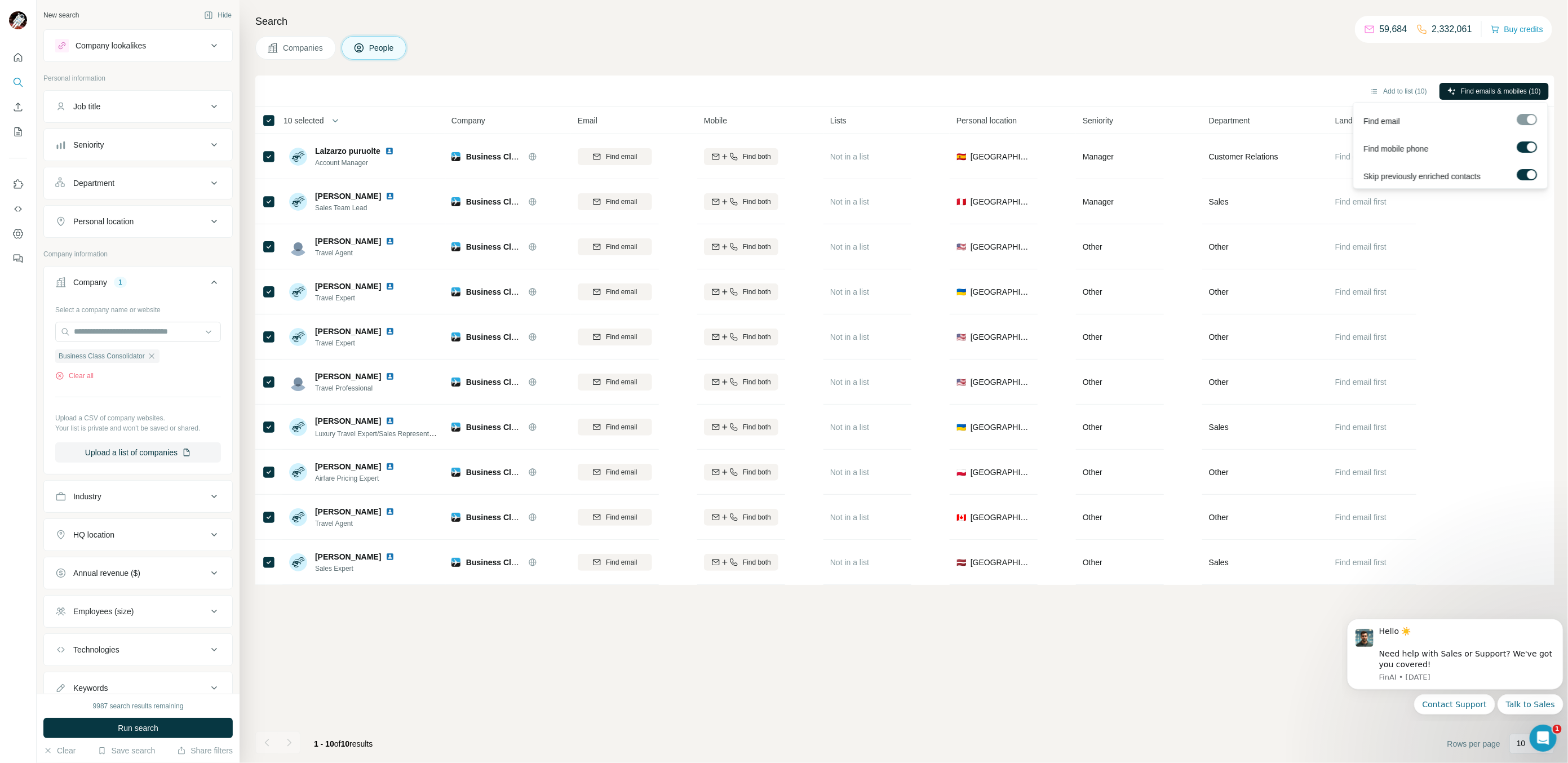
click at [1480, 92] on span "Find emails & mobiles (10)" at bounding box center [1500, 91] width 80 height 10
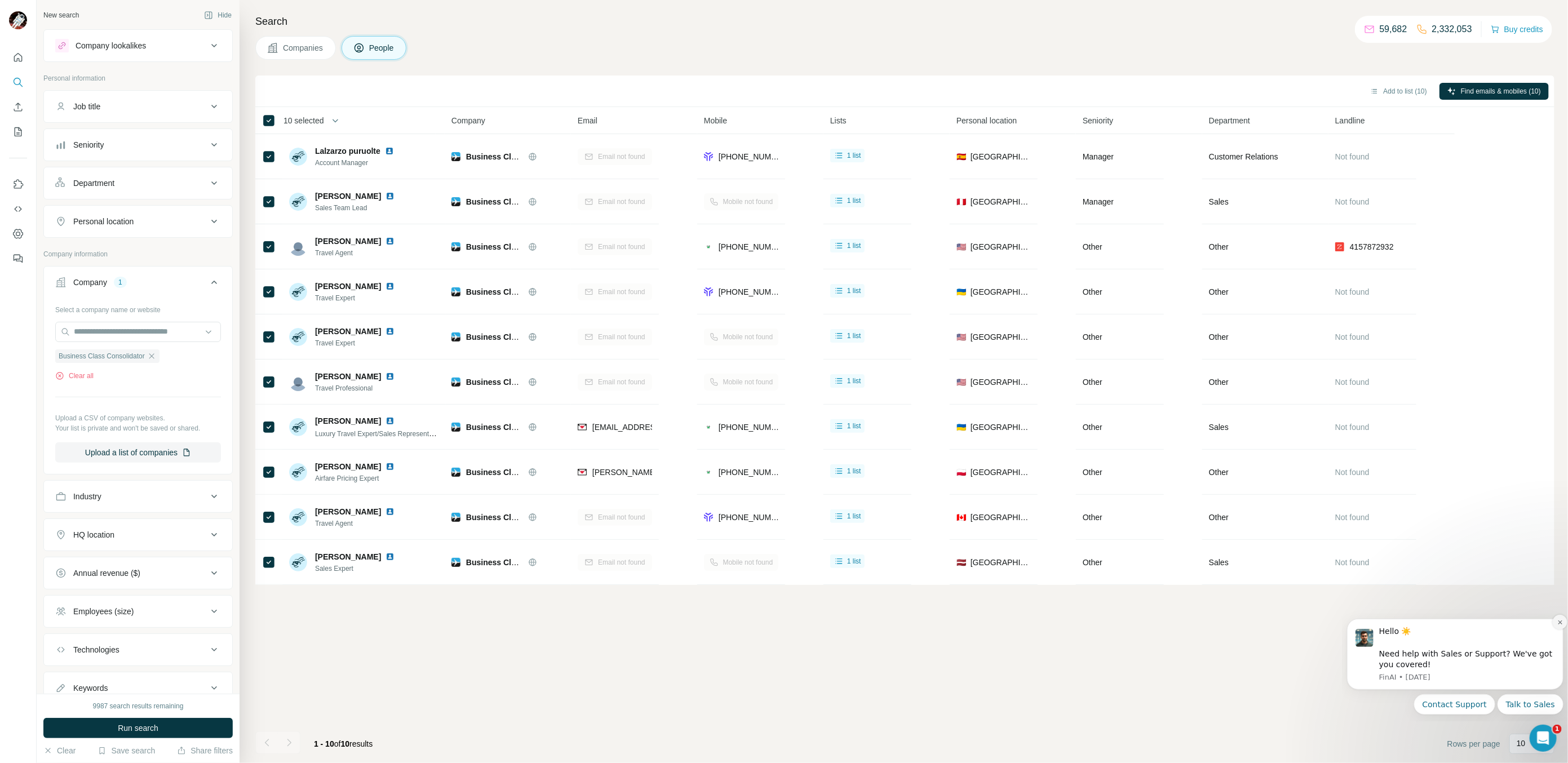
click at [1561, 624] on icon "Dismiss notification" at bounding box center [1559, 622] width 6 height 6
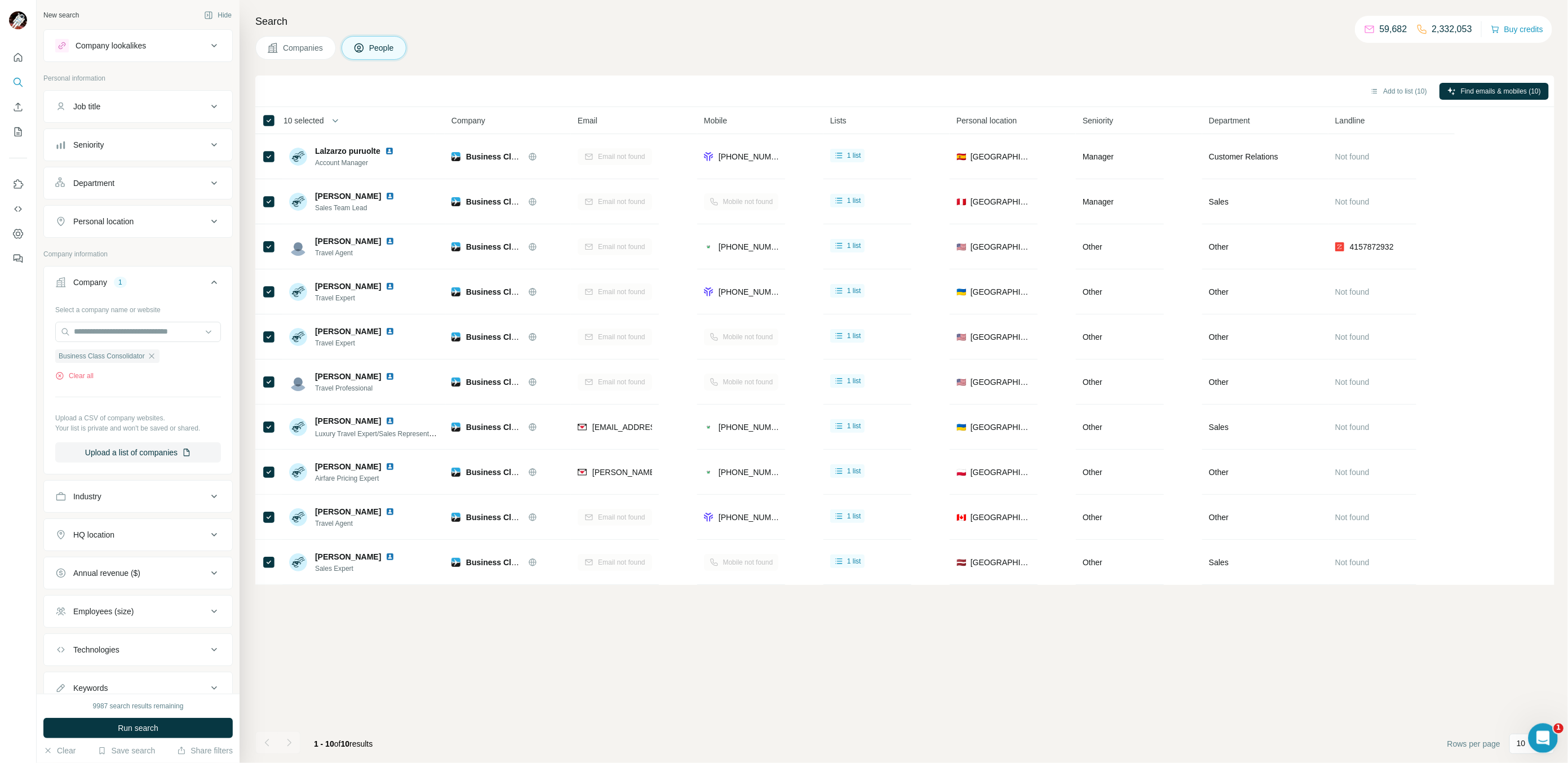
drag, startPoint x: 1545, startPoint y: 732, endPoint x: 1273, endPoint y: 563, distance: 320.2
click at [1528, 723] on html at bounding box center [1541, 736] width 27 height 27
click at [261, 751] on div at bounding box center [266, 742] width 23 height 23
click at [285, 738] on div at bounding box center [289, 742] width 23 height 23
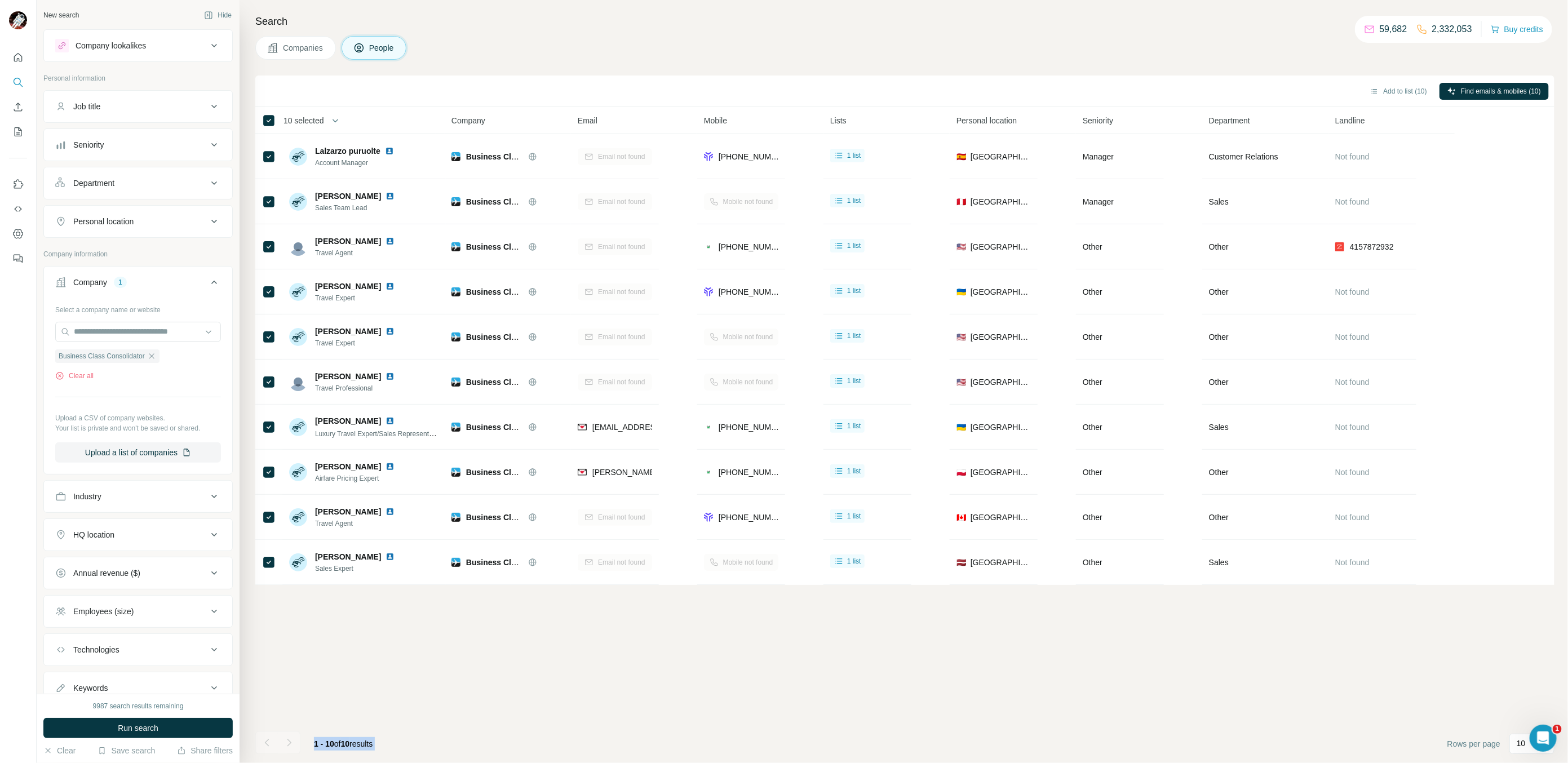
drag, startPoint x: 285, startPoint y: 738, endPoint x: 315, endPoint y: 709, distance: 41.7
click at [286, 738] on div at bounding box center [289, 742] width 23 height 23
click at [1505, 91] on span "Find emails & mobiles (10)" at bounding box center [1500, 91] width 80 height 10
click at [153, 108] on div "Job title" at bounding box center [131, 106] width 152 height 12
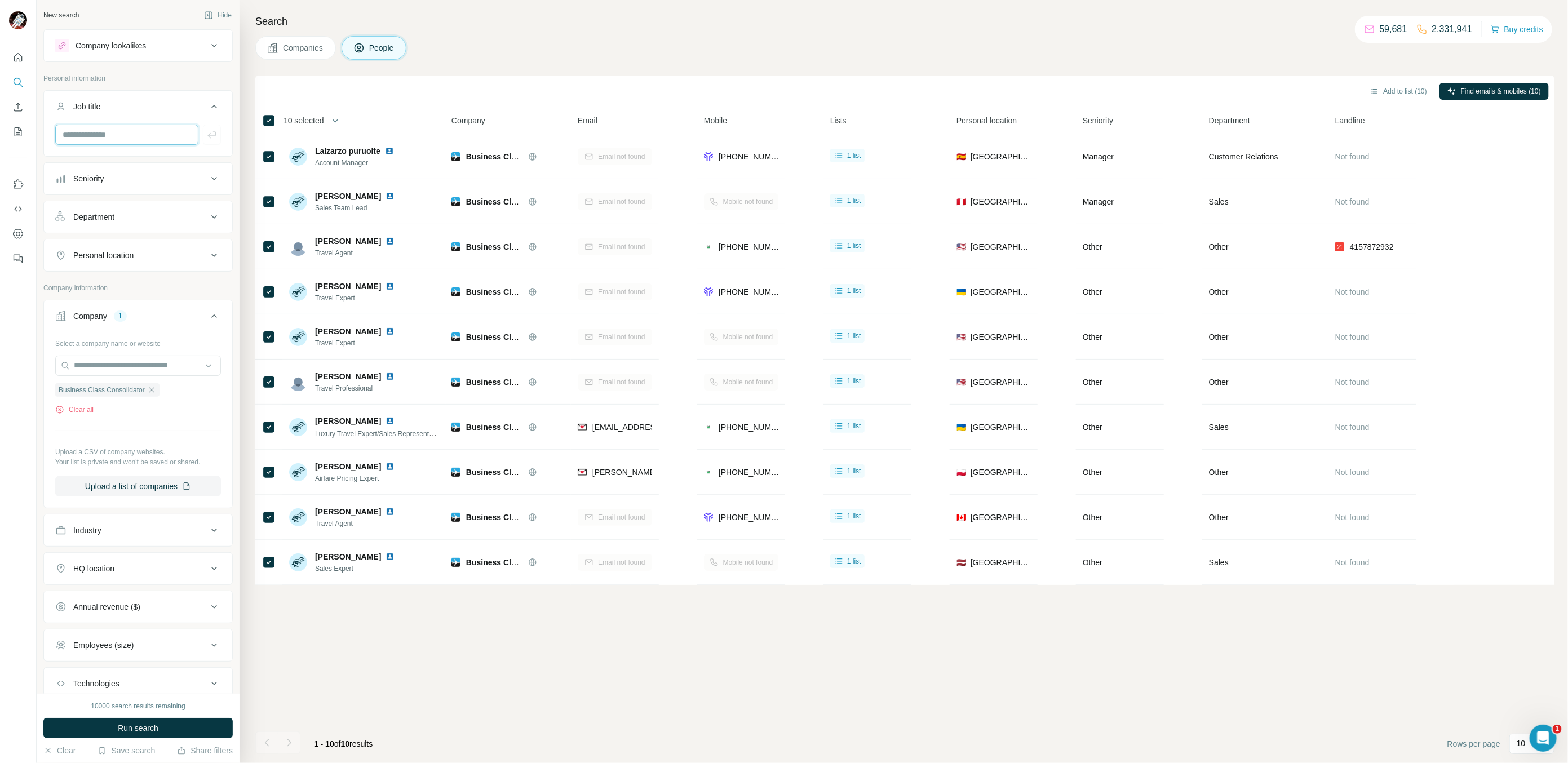
click at [74, 312] on div "Company lookalikes Personal information Job title Seniority Department Personal…" at bounding box center [138, 414] width 189 height 770
click at [152, 393] on icon "button" at bounding box center [152, 389] width 9 height 9
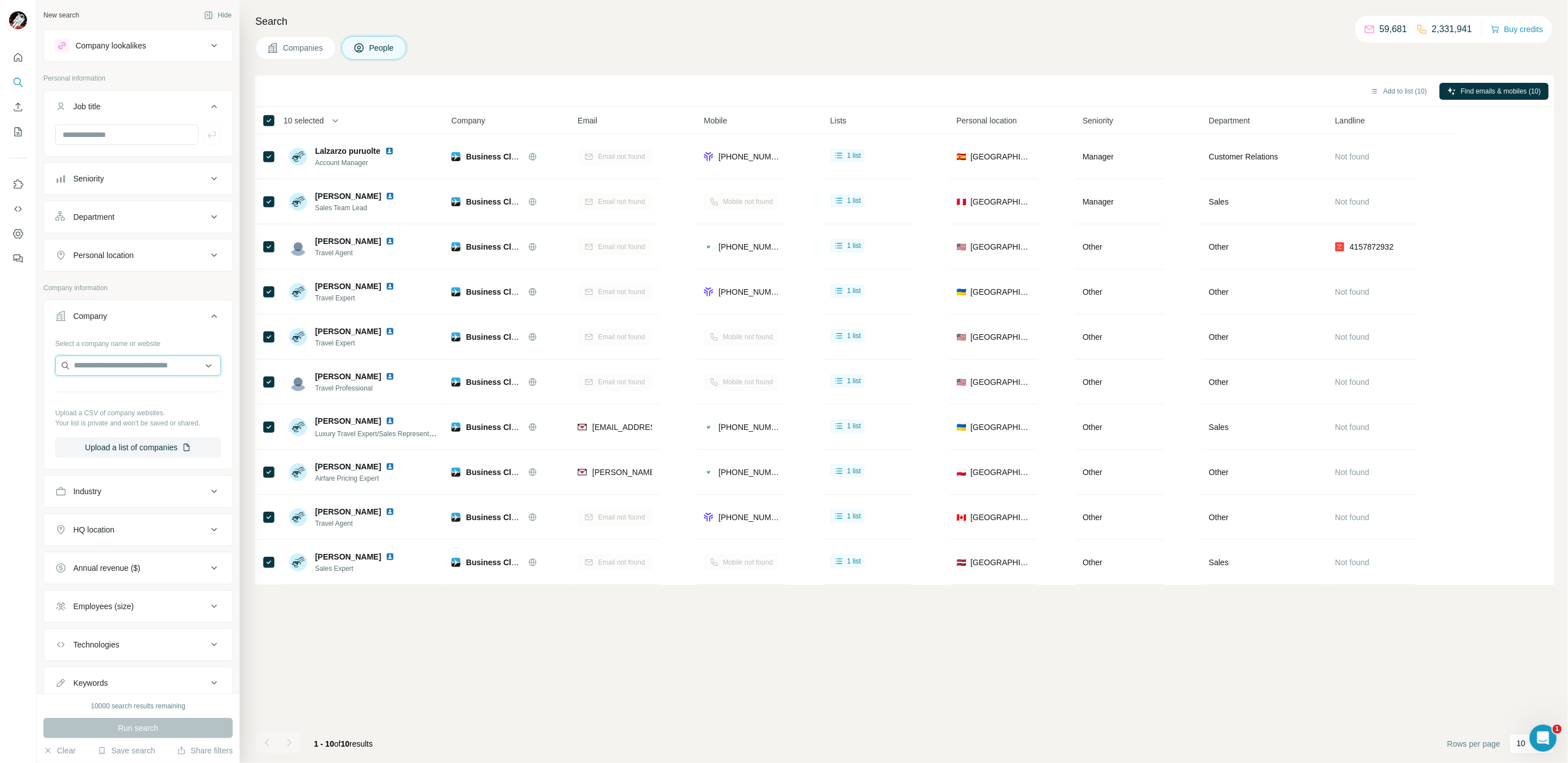
paste input "**********"
type input "**********"
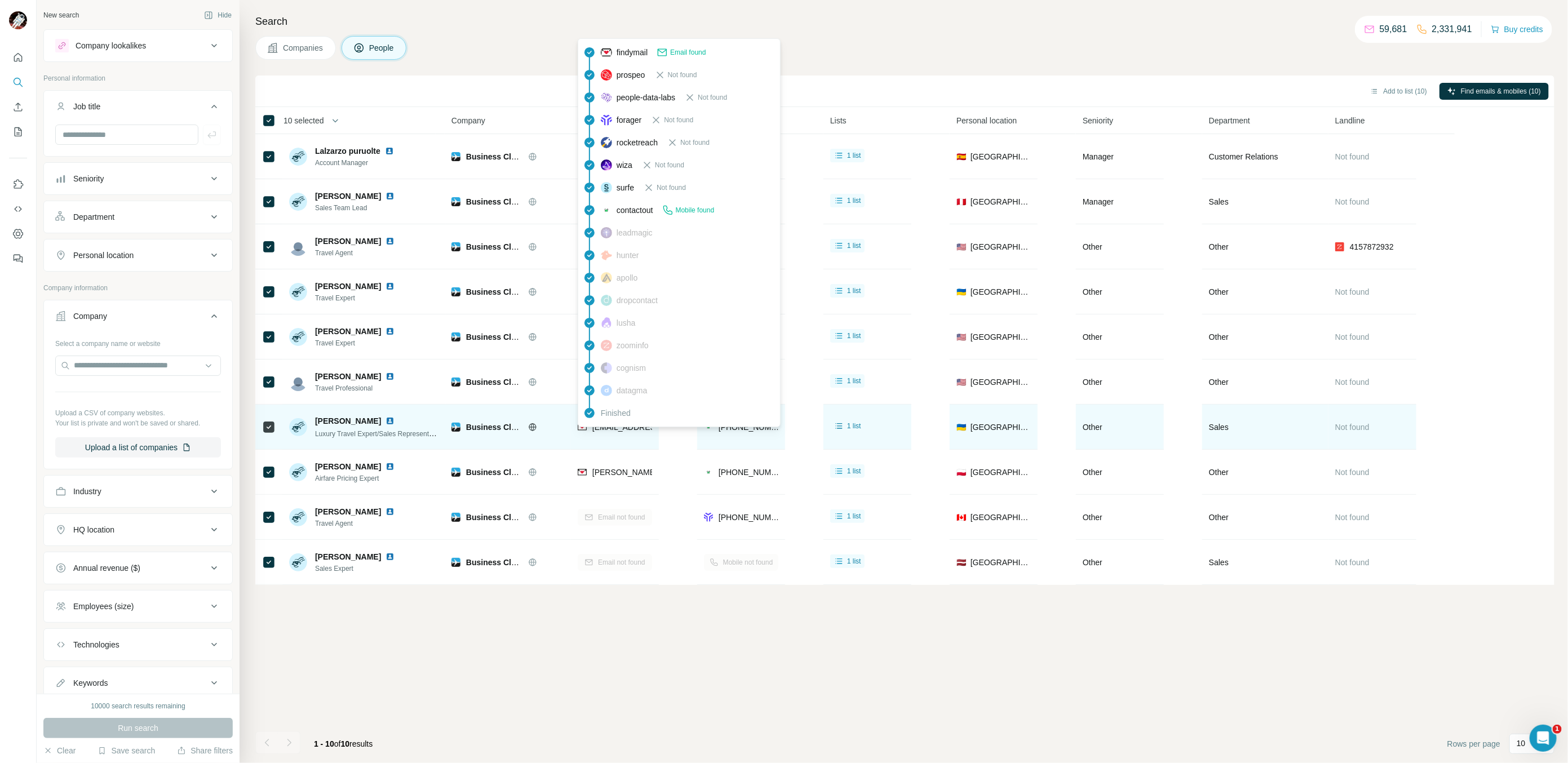
click at [648, 429] on span "[EMAIL_ADDRESS][DOMAIN_NAME]" at bounding box center [659, 427] width 133 height 9
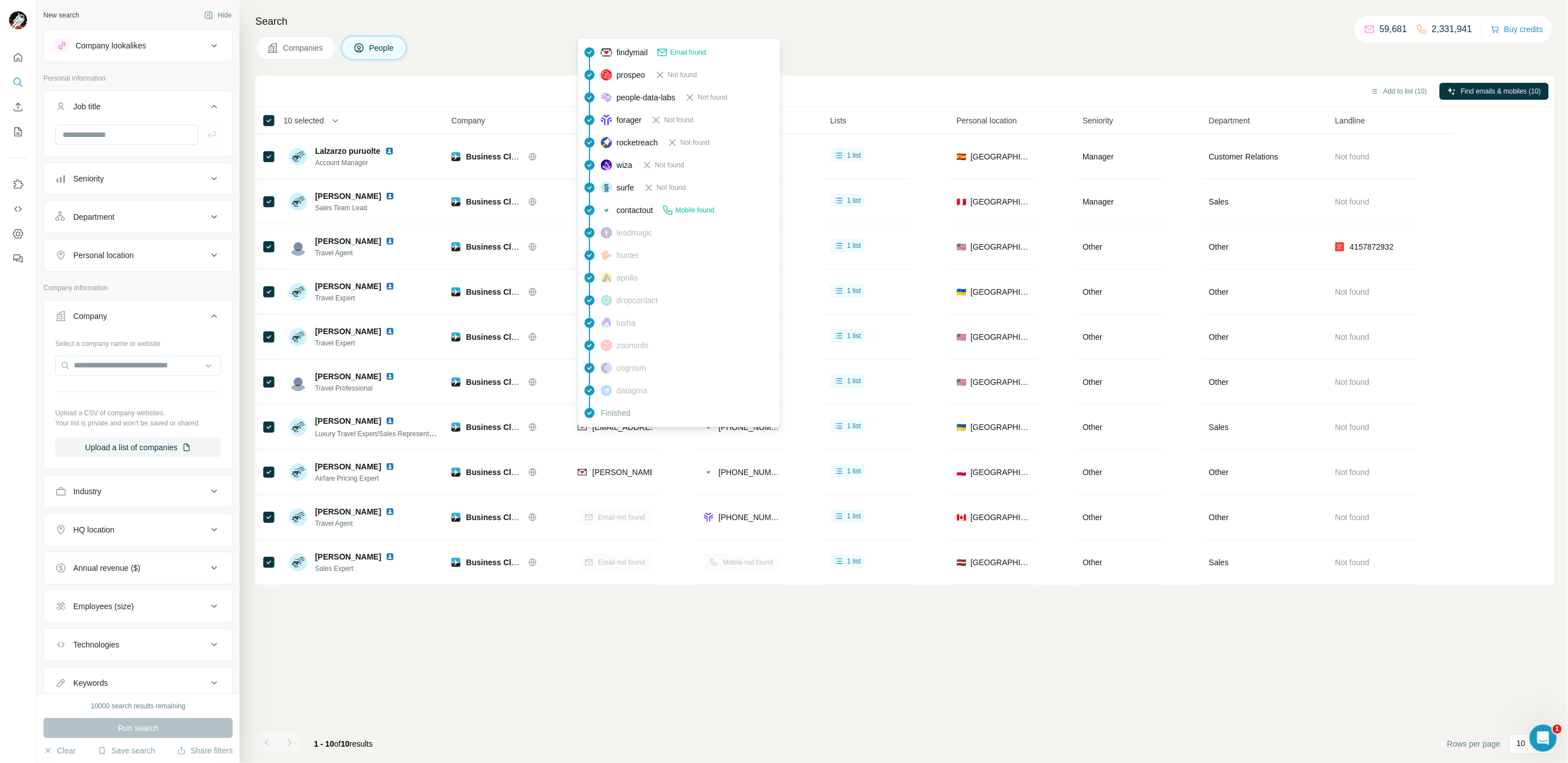
click at [647, 427] on div "findymail Email found prospeo Not found people-data-labs Not found forager Not …" at bounding box center [679, 232] width 203 height 389
click at [647, 427] on span "[EMAIL_ADDRESS][DOMAIN_NAME]" at bounding box center [659, 427] width 133 height 9
click at [626, 430] on span "[EMAIL_ADDRESS][DOMAIN_NAME]" at bounding box center [659, 427] width 133 height 9
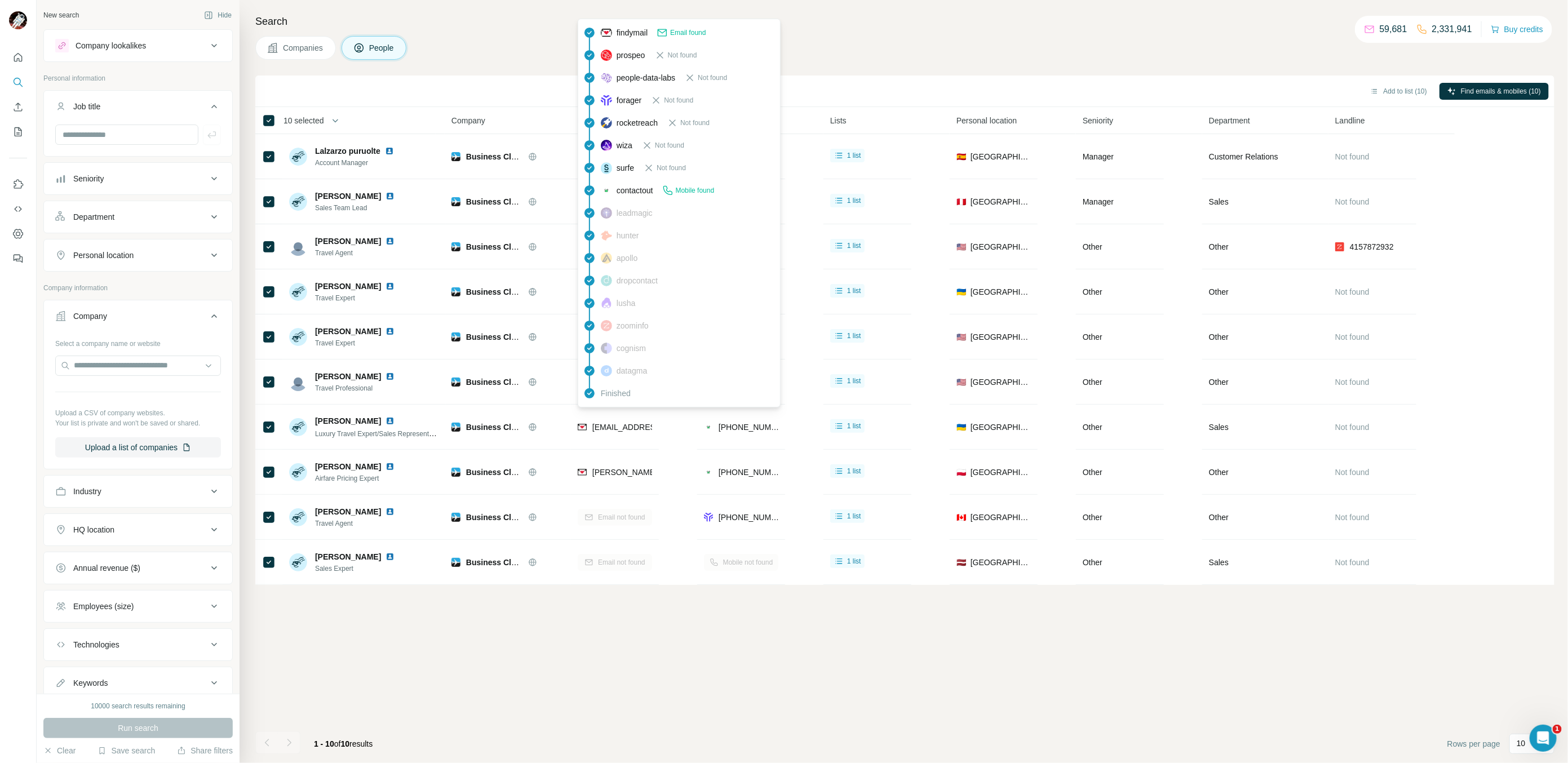
click at [626, 430] on span "[EMAIL_ADDRESS][DOMAIN_NAME]" at bounding box center [659, 427] width 133 height 9
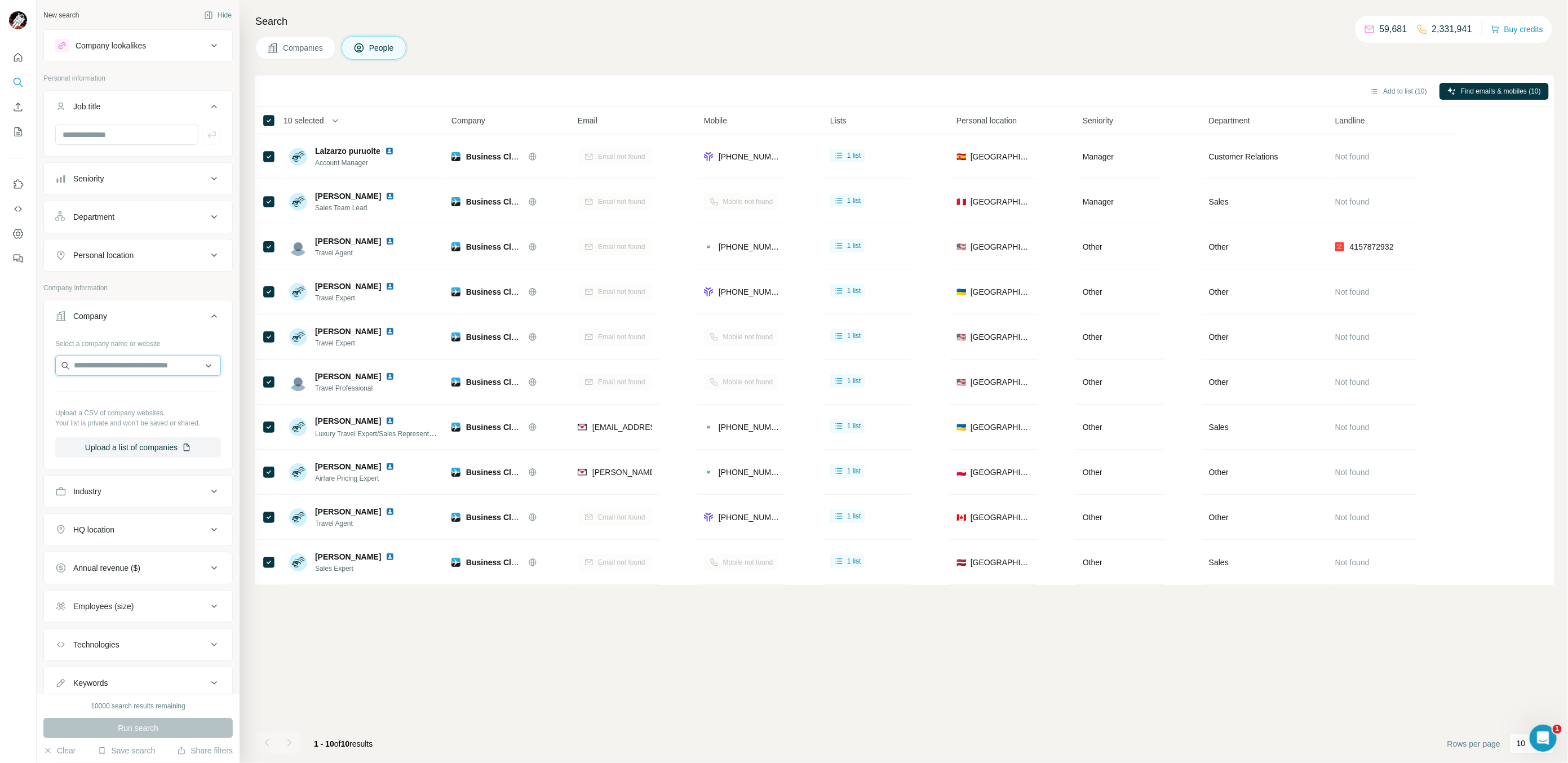
paste input "**********"
click at [128, 365] on input "**********" at bounding box center [138, 365] width 166 height 20
paste input "text"
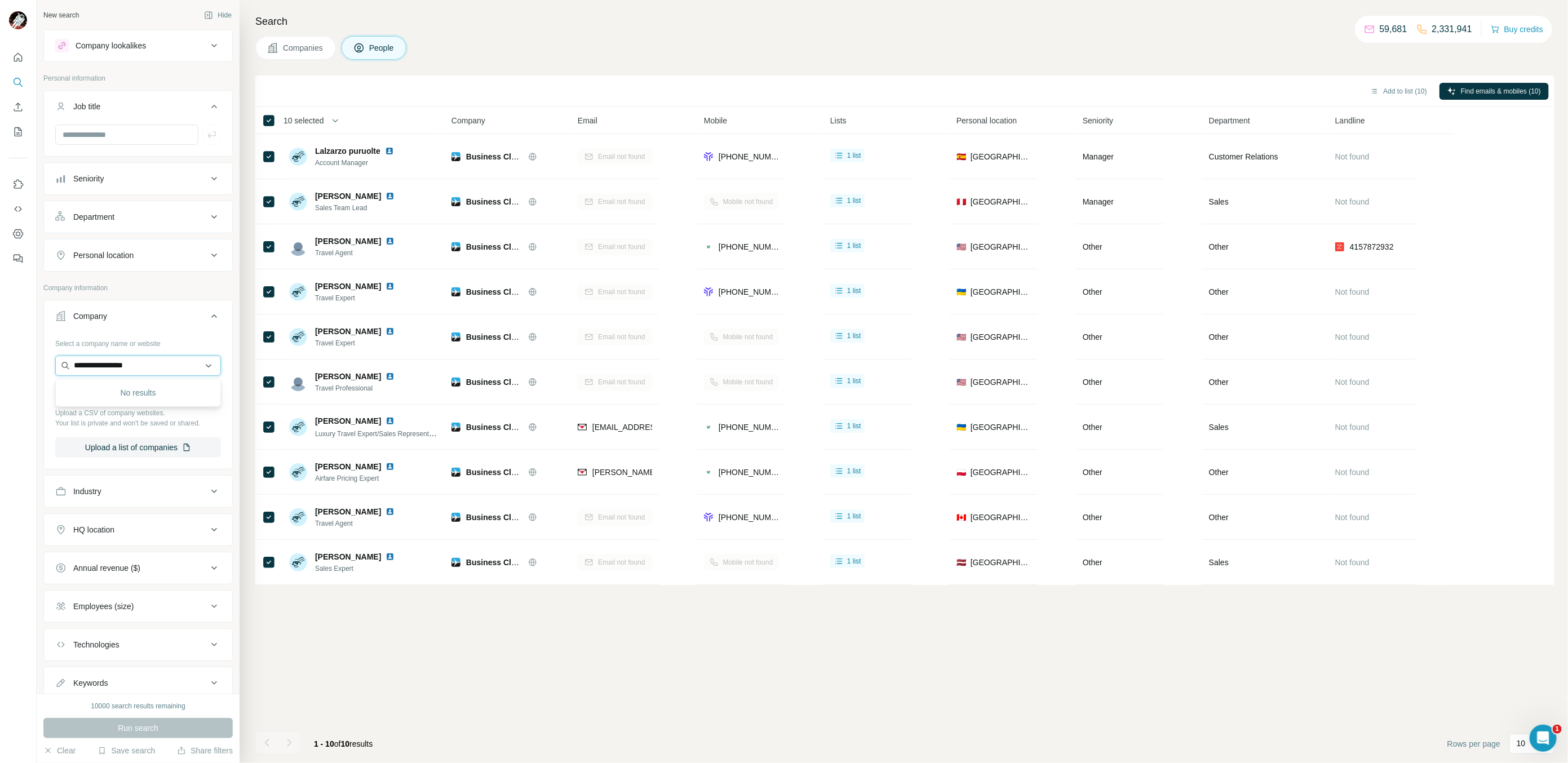
click at [208, 368] on input "**********" at bounding box center [138, 365] width 166 height 20
click at [187, 368] on input "**********" at bounding box center [138, 365] width 166 height 20
paste input "***"
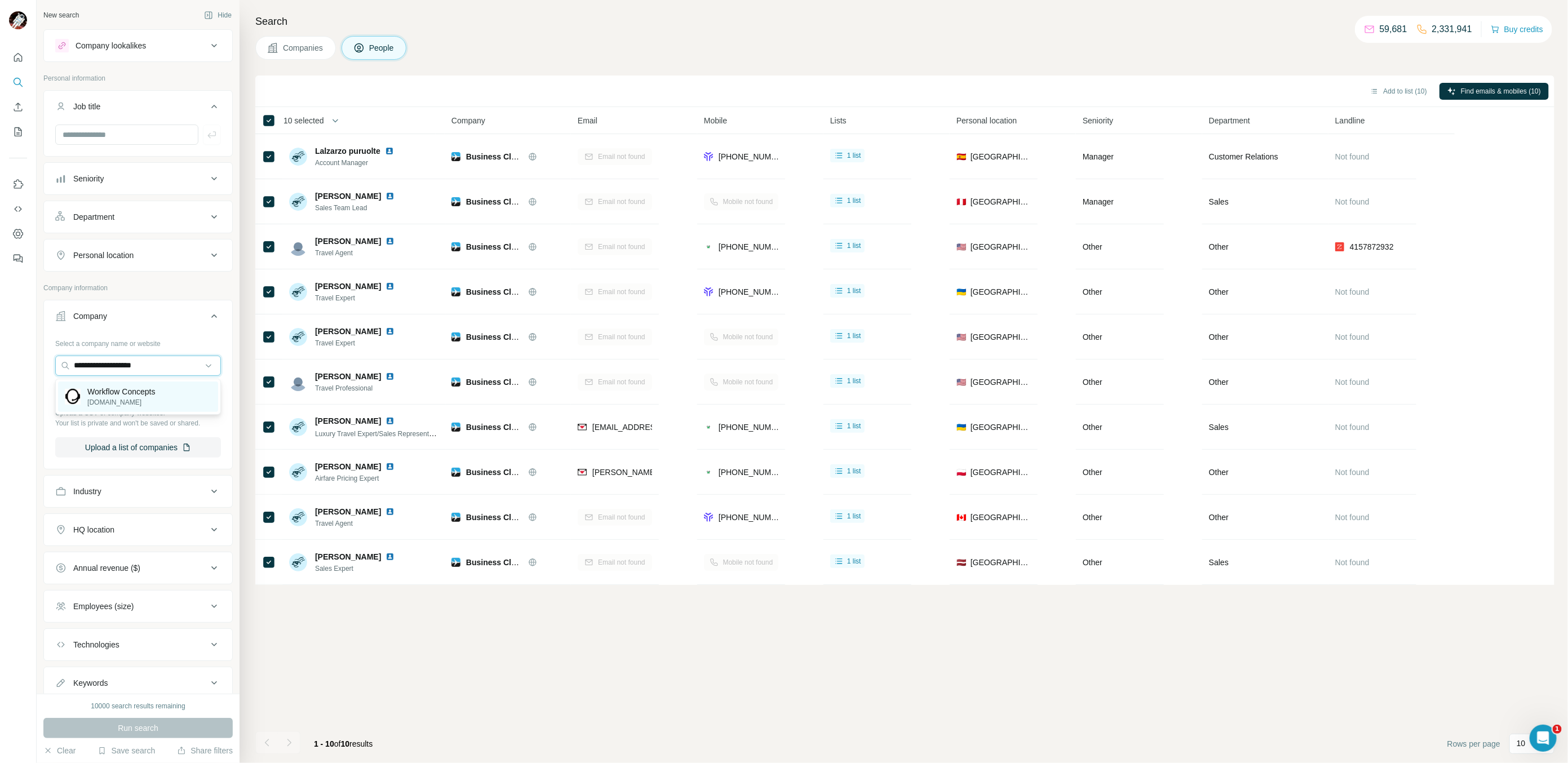
type input "**********"
click at [172, 398] on div "Workflow Concepts [DOMAIN_NAME]" at bounding box center [138, 397] width 160 height 30
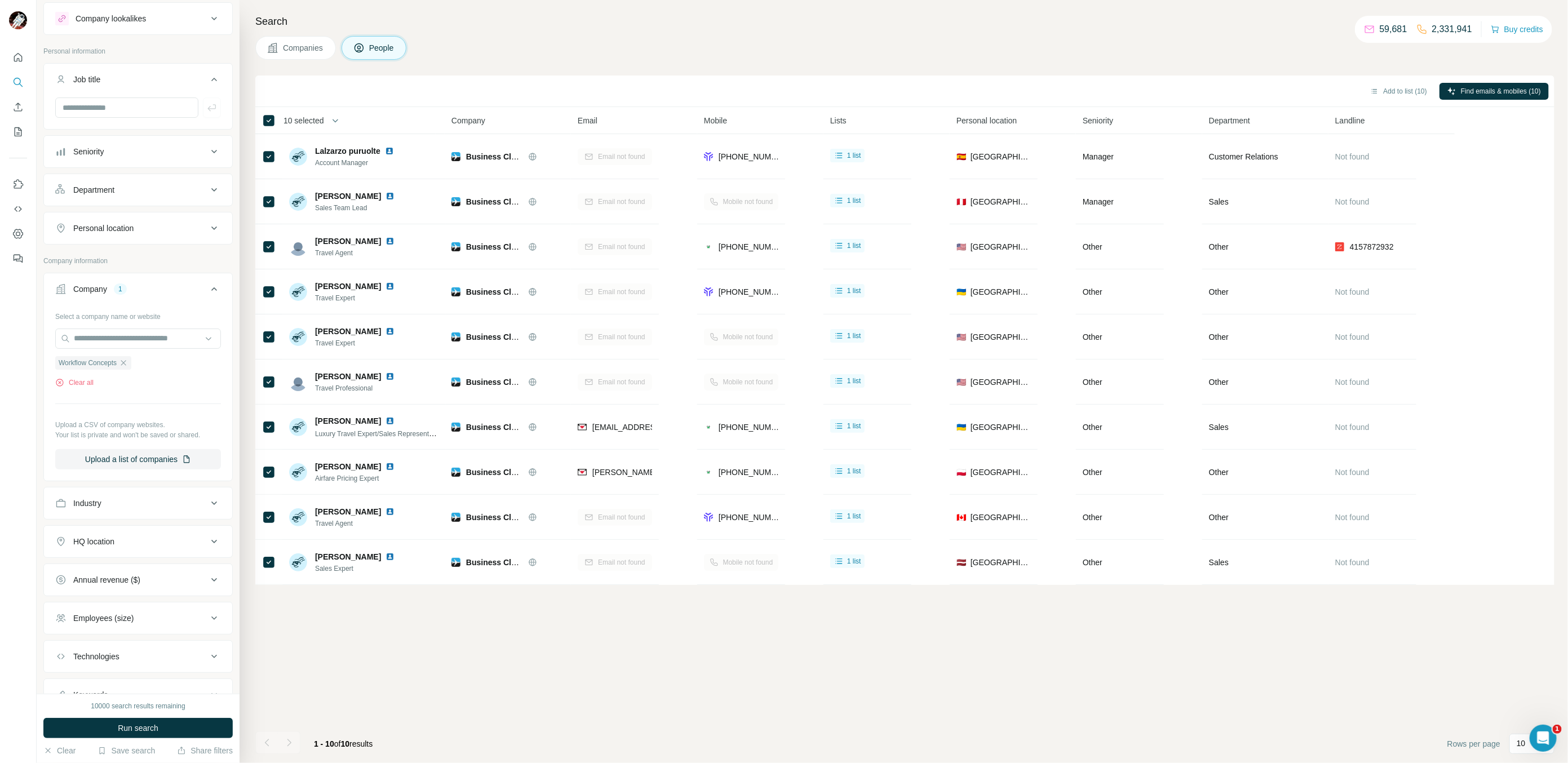
scroll to position [33, 0]
click at [219, 719] on button "Run search" at bounding box center [138, 728] width 189 height 20
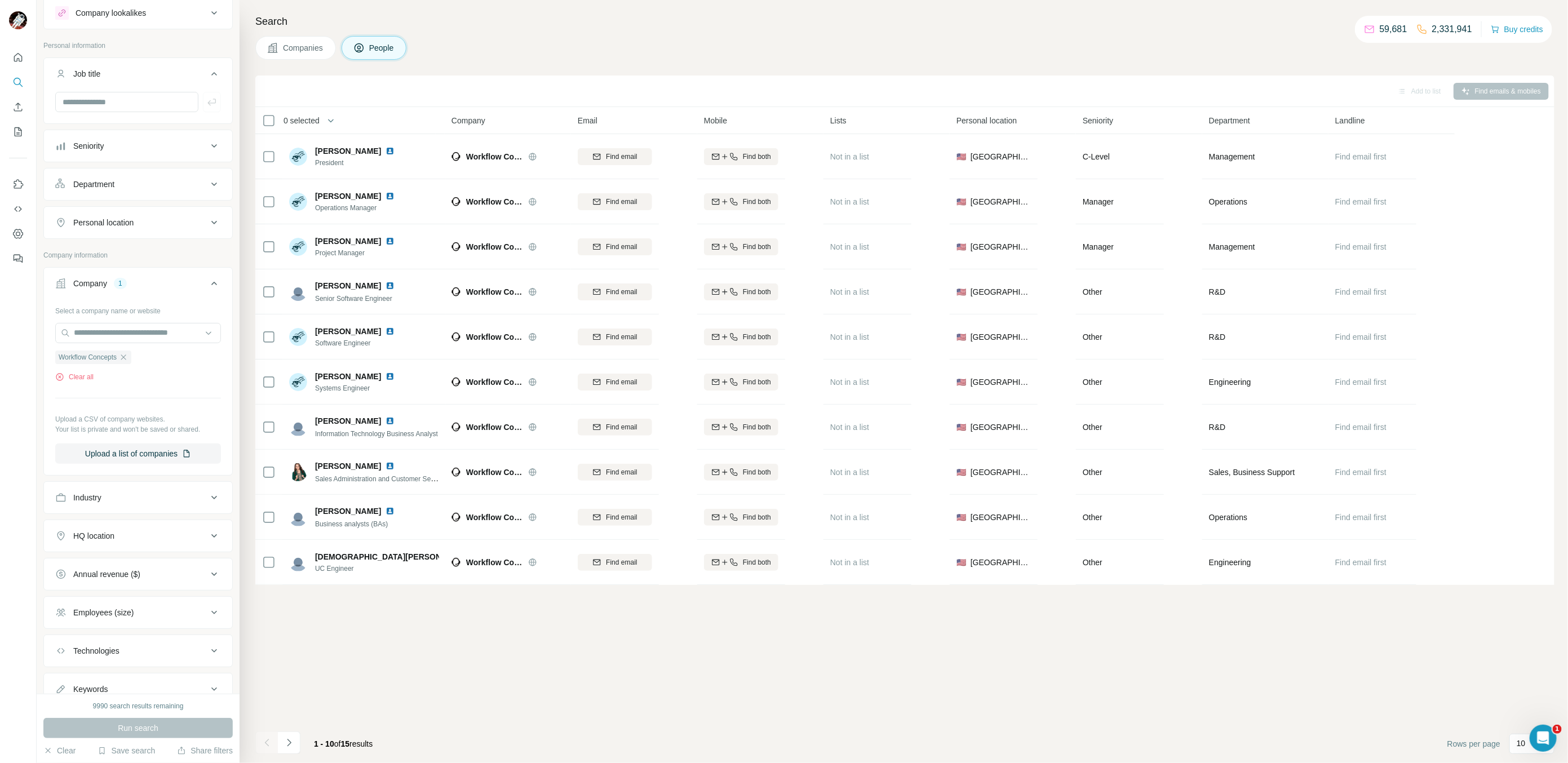
click at [263, 110] on th "0 selected" at bounding box center [345, 120] width 180 height 27
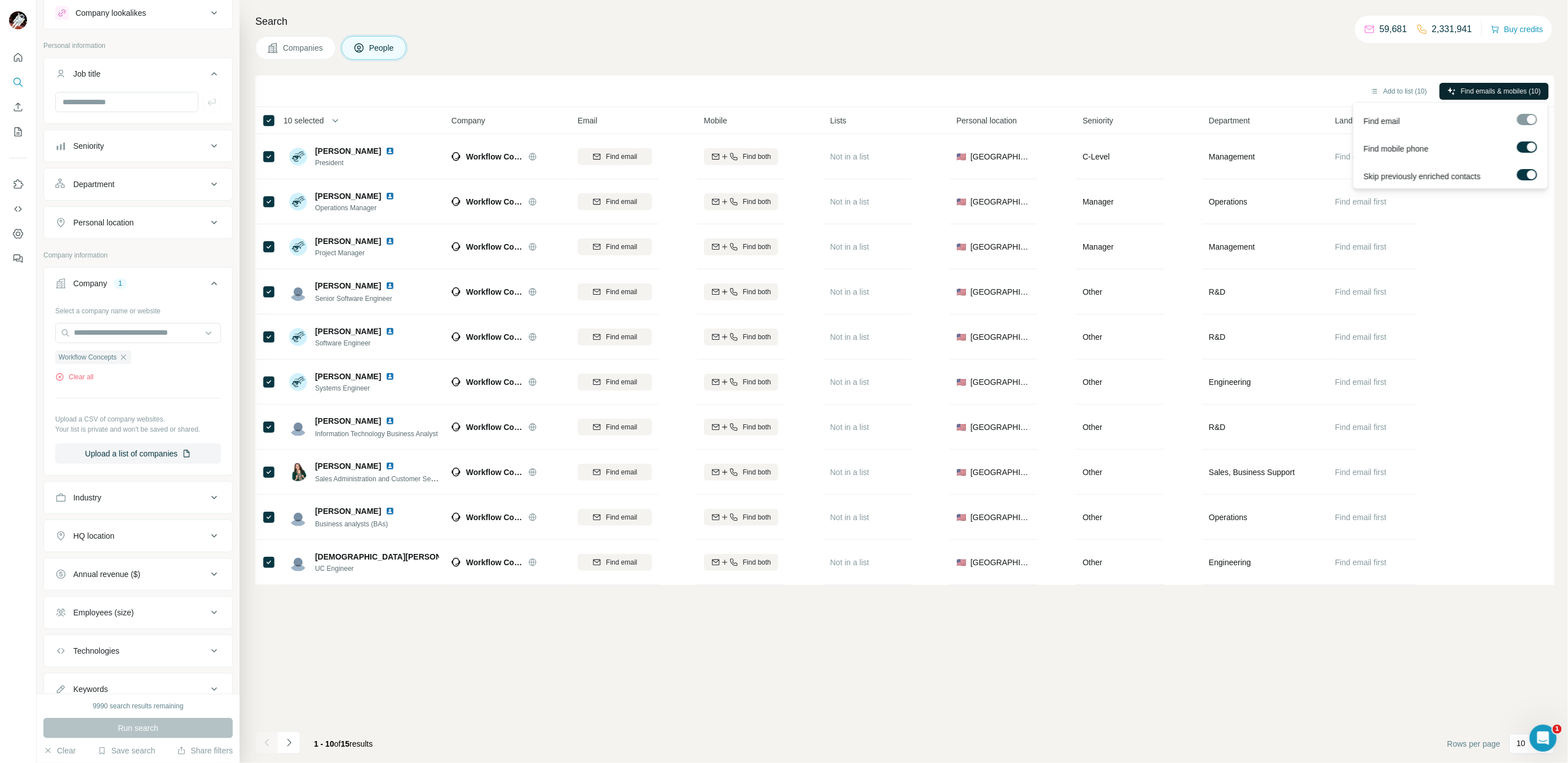
click at [1479, 88] on span "Find emails & mobiles (10)" at bounding box center [1500, 91] width 80 height 10
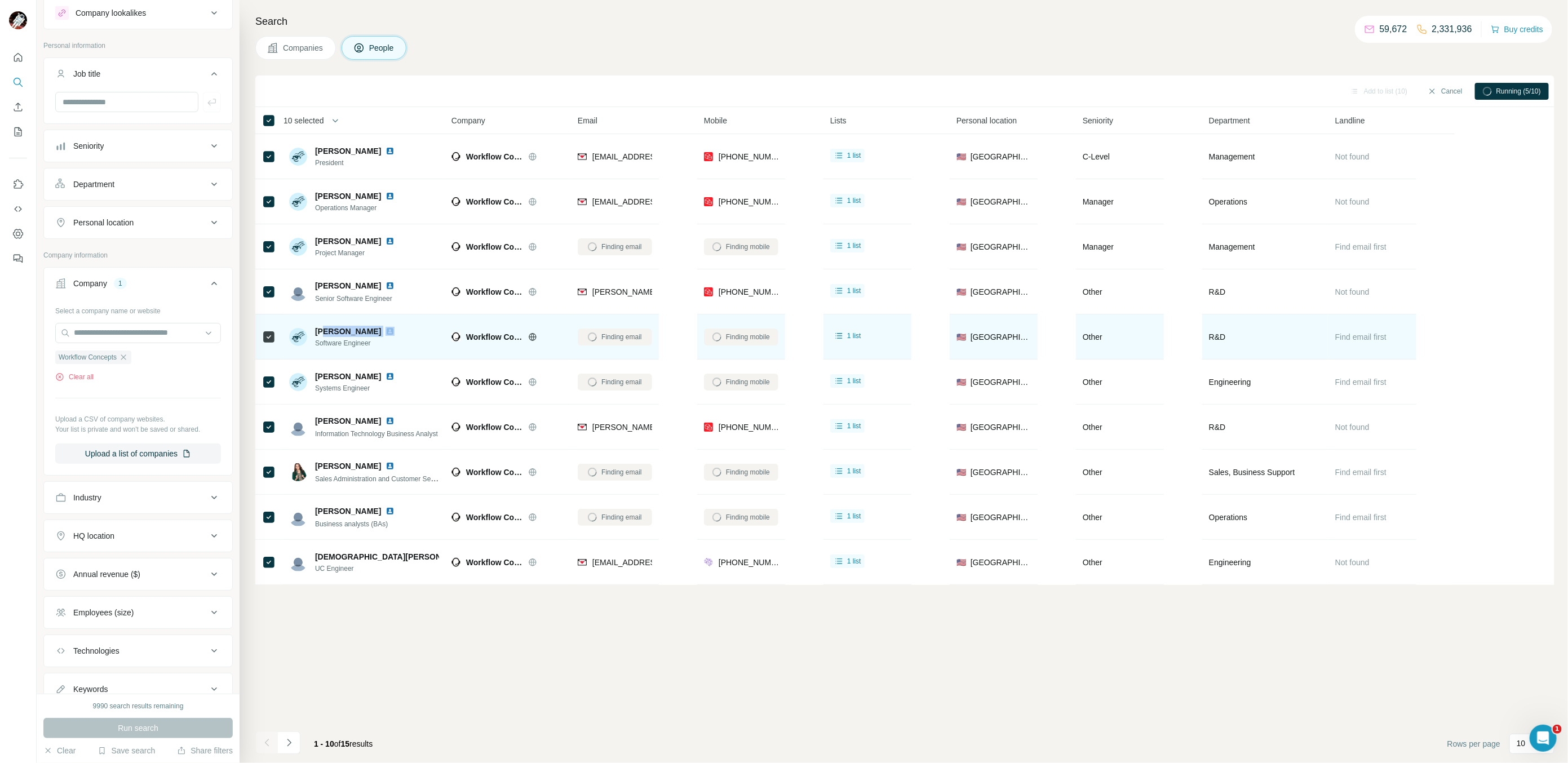
drag, startPoint x: 325, startPoint y: 332, endPoint x: 379, endPoint y: 321, distance: 55.1
click at [383, 327] on div "[PERSON_NAME] Software Engineer" at bounding box center [364, 336] width 150 height 31
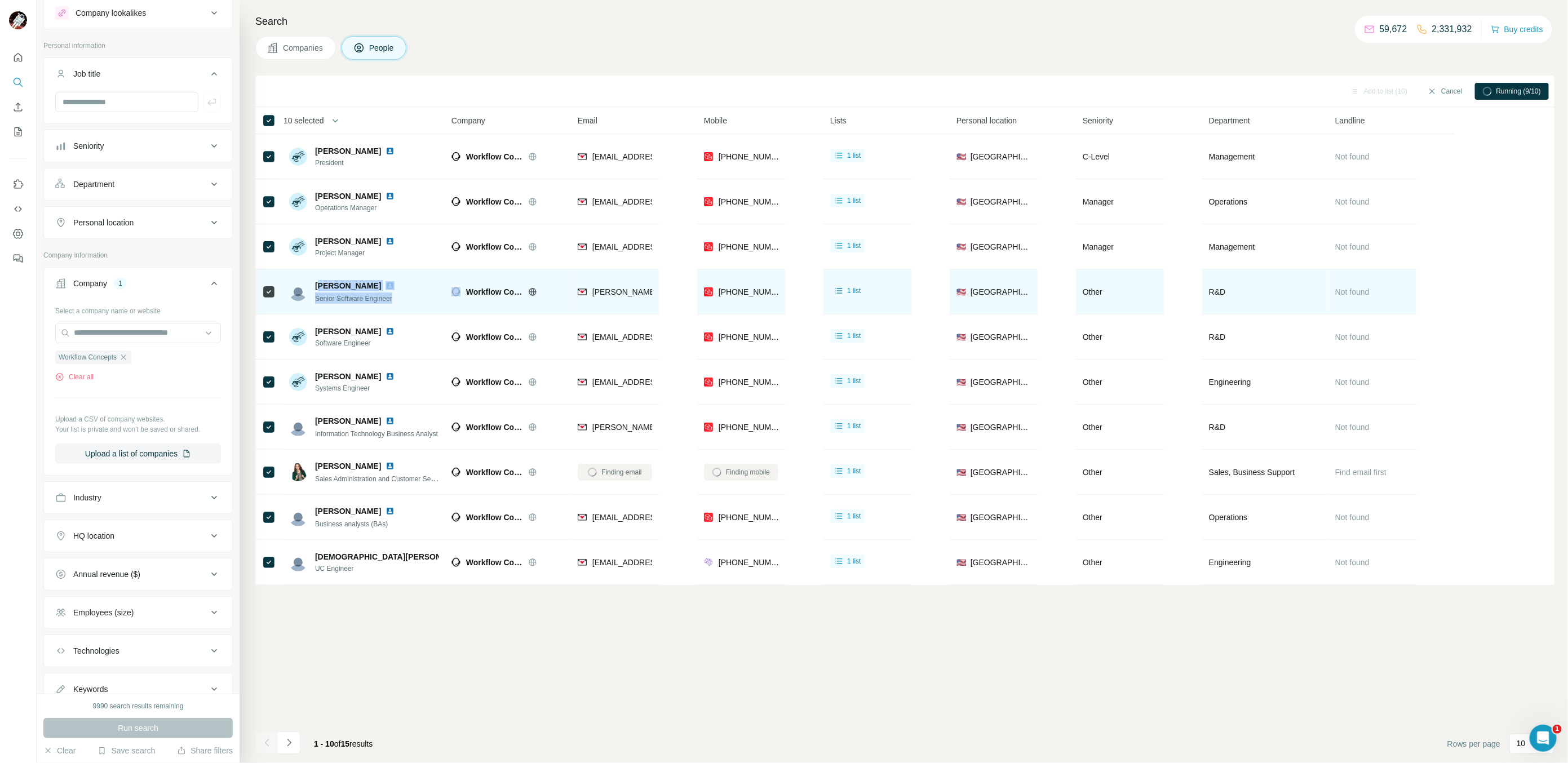
drag, startPoint x: 318, startPoint y: 288, endPoint x: 487, endPoint y: 292, distance: 169.0
click at [0, 0] on tr "[PERSON_NAME] Senior Software Engineer Workflow Concepts [PERSON_NAME][EMAIL_AD…" at bounding box center [0, 0] width 0 height 0
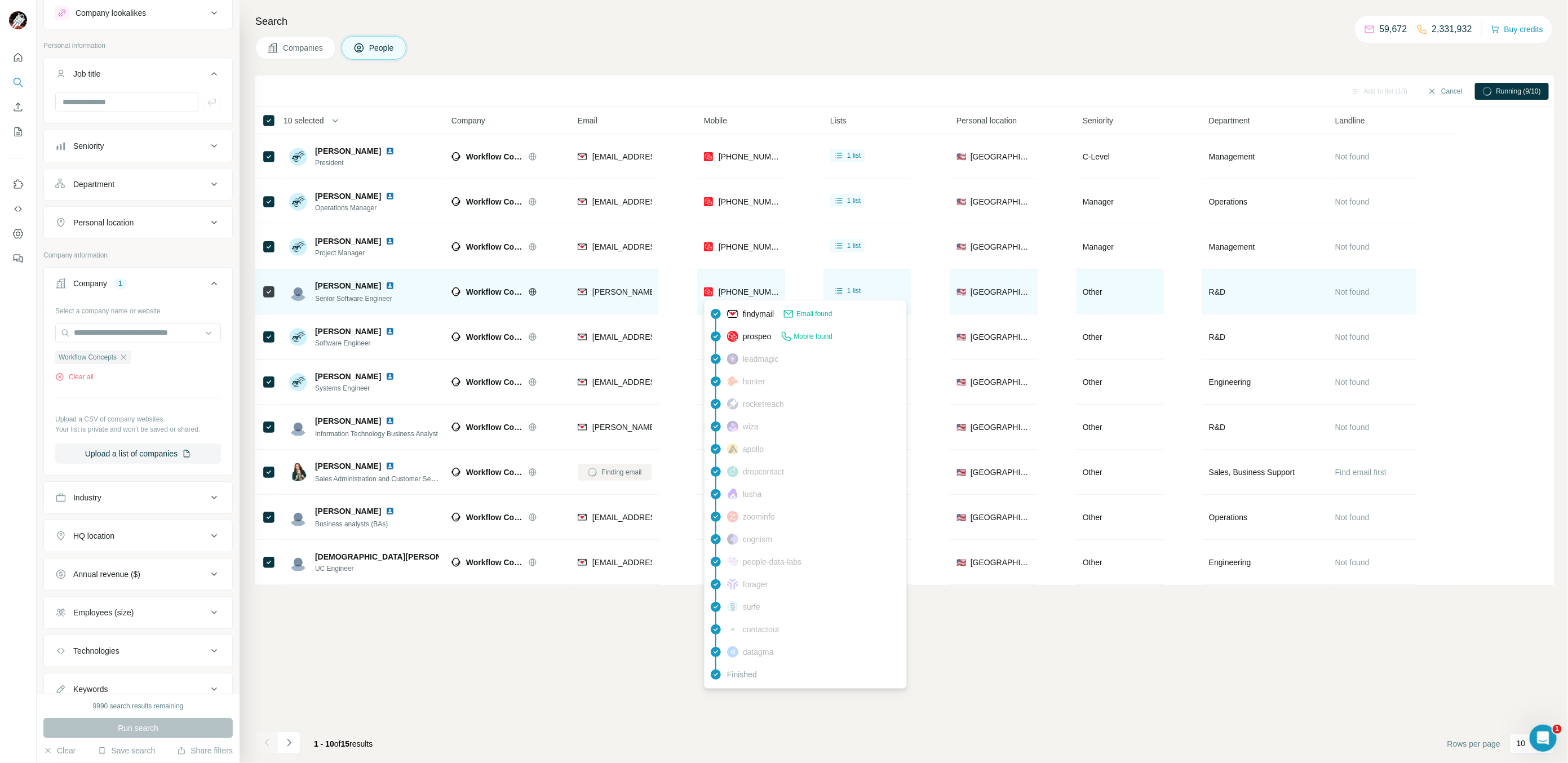
click at [746, 287] on span "[PHONE_NUMBER]" at bounding box center [754, 291] width 71 height 9
copy tr "[PHONE_NUMBER]"
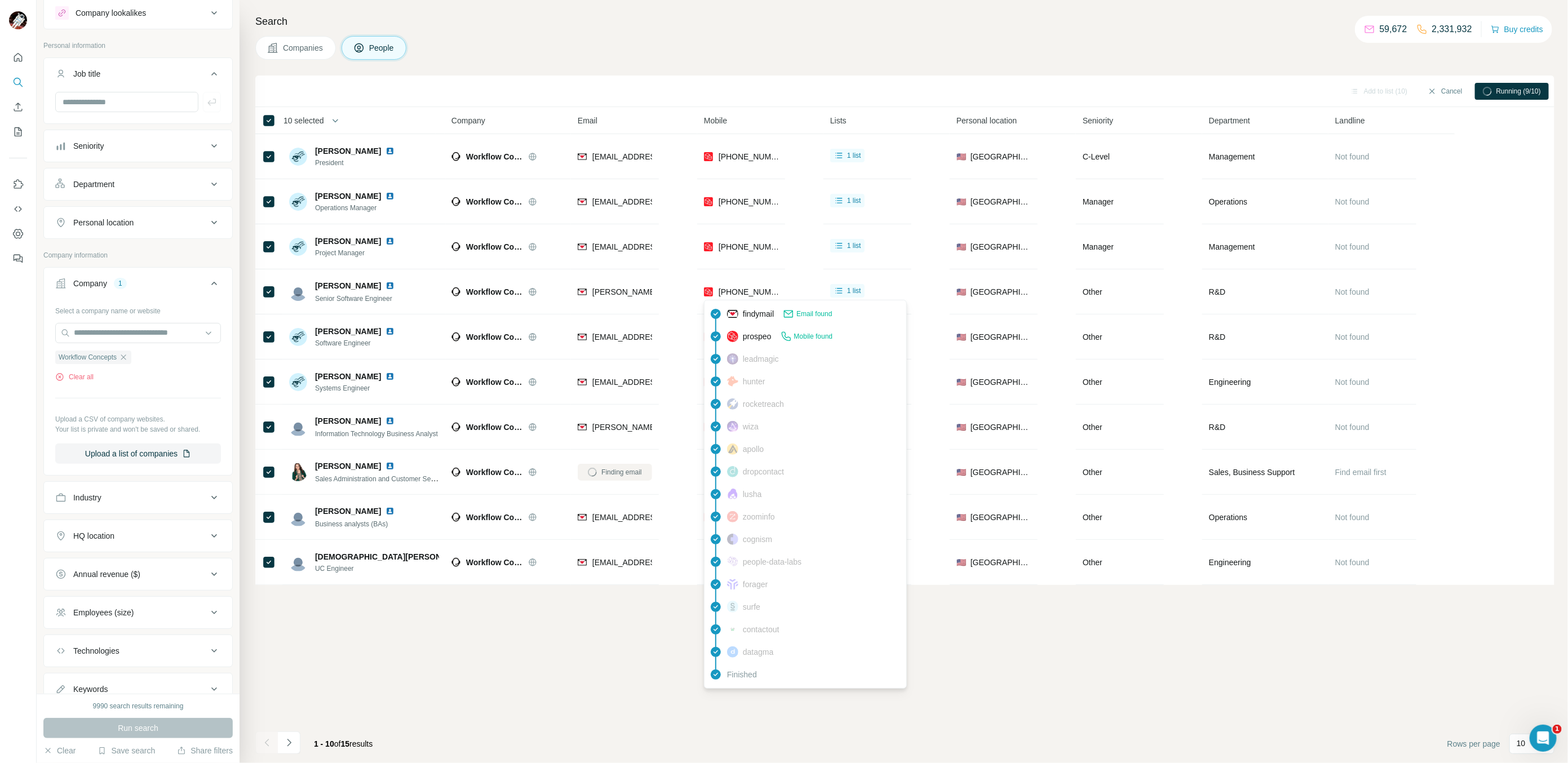
click at [1100, 698] on div "Add to list (10) Cancel Running (9/10) 10 selected People Company Email Mobile …" at bounding box center [905, 419] width 1299 height 688
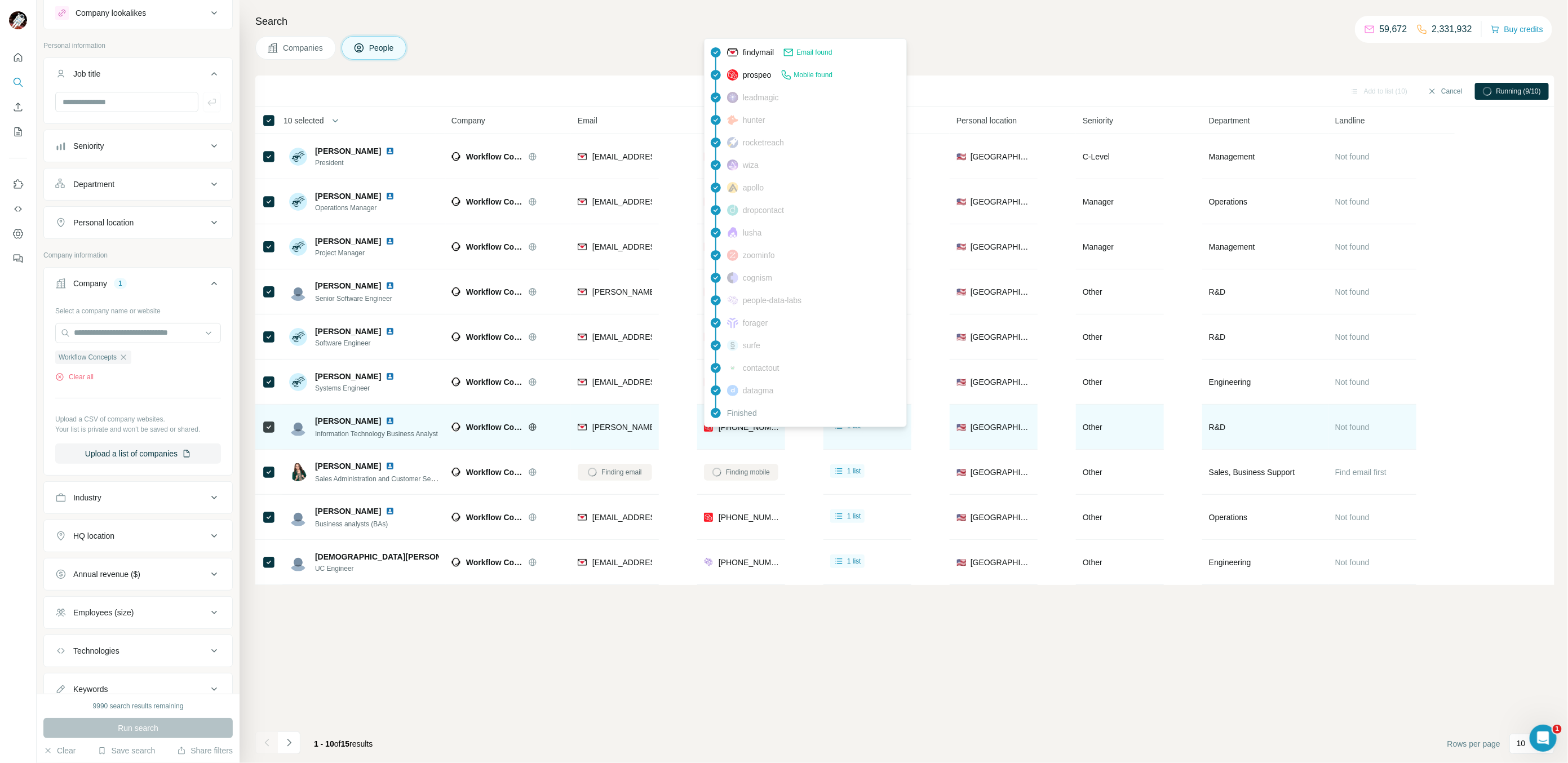
click at [732, 429] on span "[PHONE_NUMBER]" at bounding box center [754, 427] width 71 height 9
copy tr "[PHONE_NUMBER]"
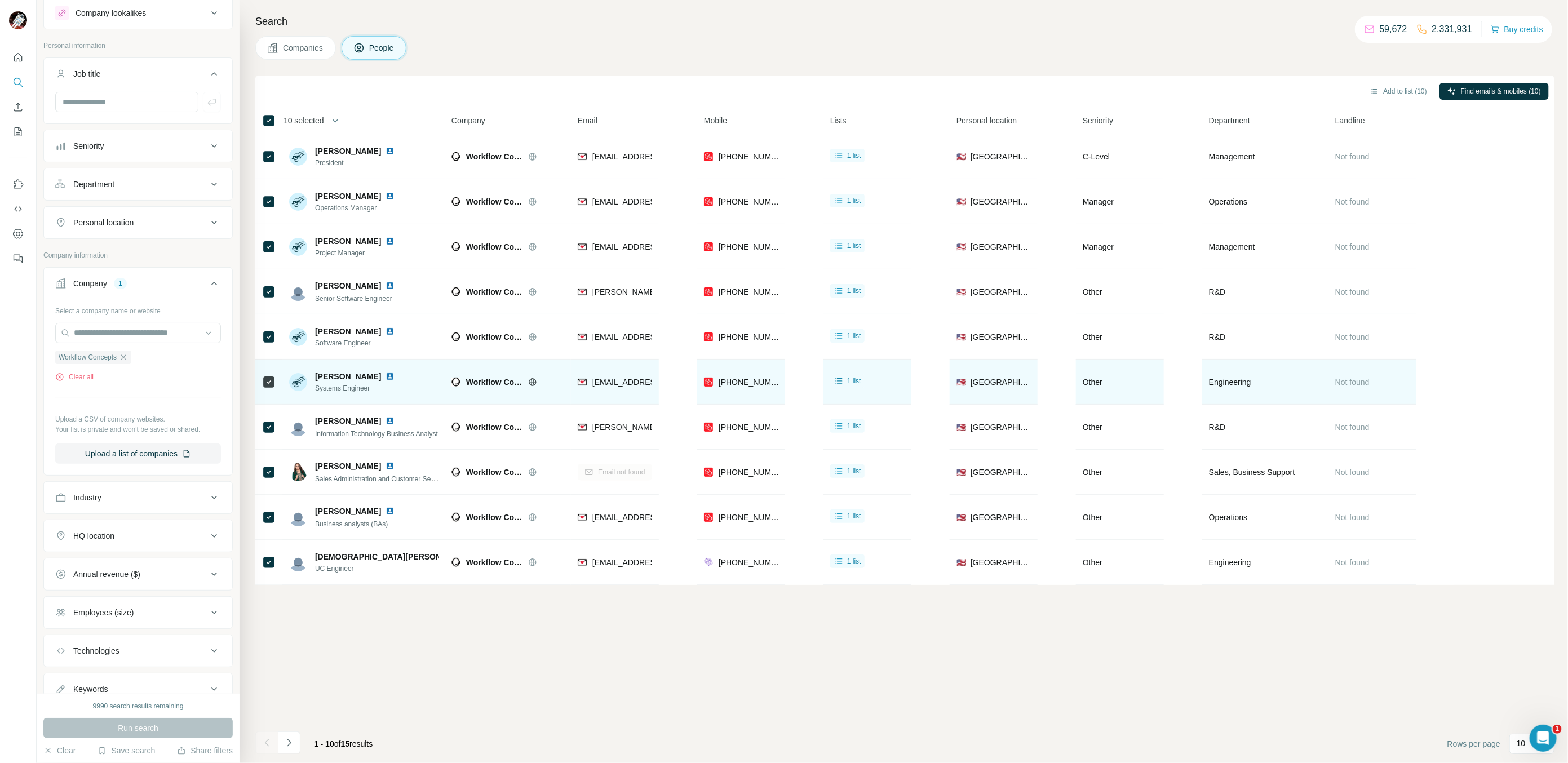
click at [385, 386] on div "[PERSON_NAME] Systems Engineer" at bounding box center [364, 382] width 150 height 31
click at [749, 390] on div "[PHONE_NUMBER]" at bounding box center [741, 382] width 74 height 31
copy tr "[PHONE_NUMBER]"
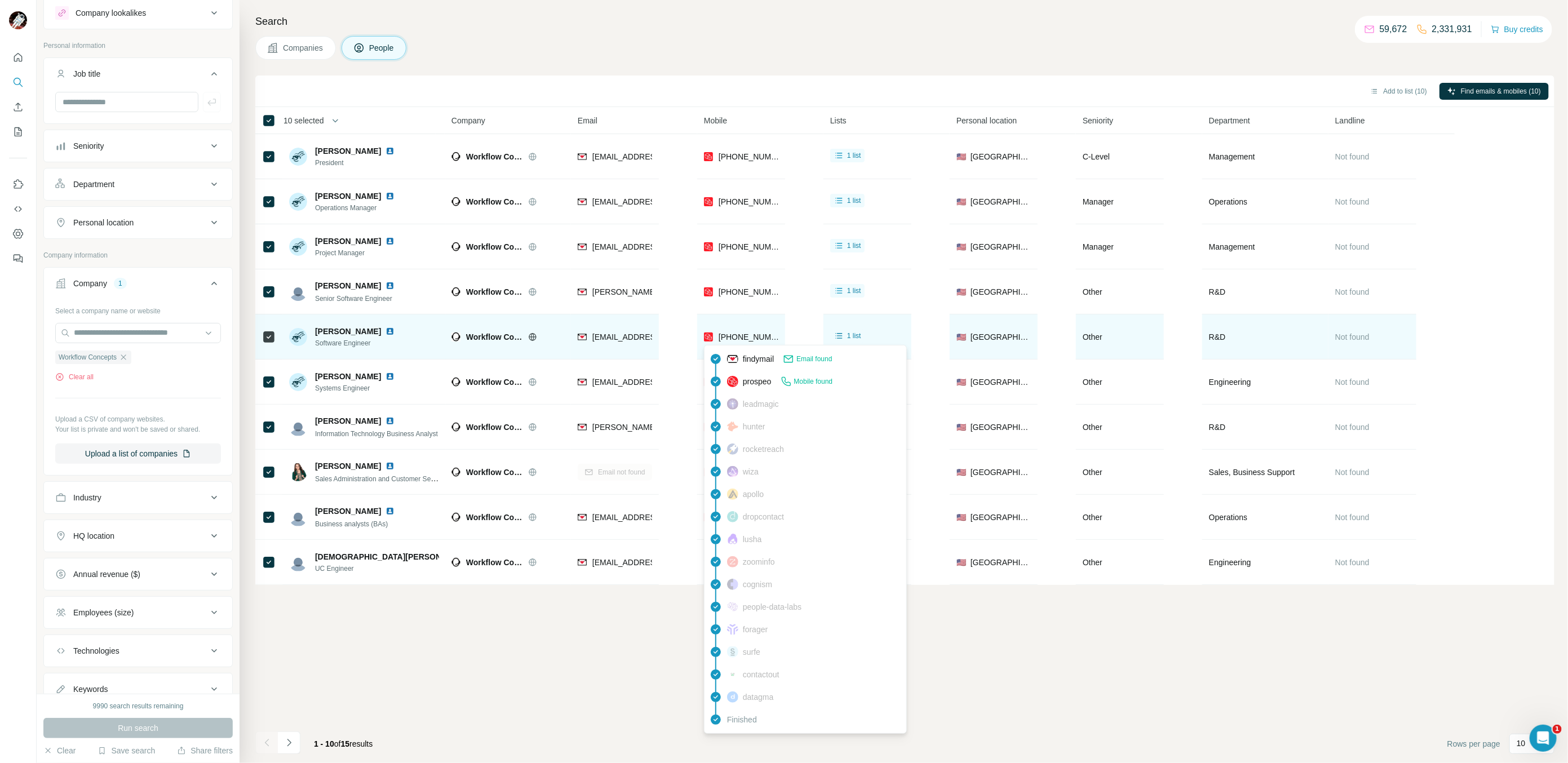
click at [751, 341] on span "[PHONE_NUMBER]" at bounding box center [750, 336] width 62 height 12
copy tr "[PHONE_NUMBER]"
